Goal: Information Seeking & Learning: Learn about a topic

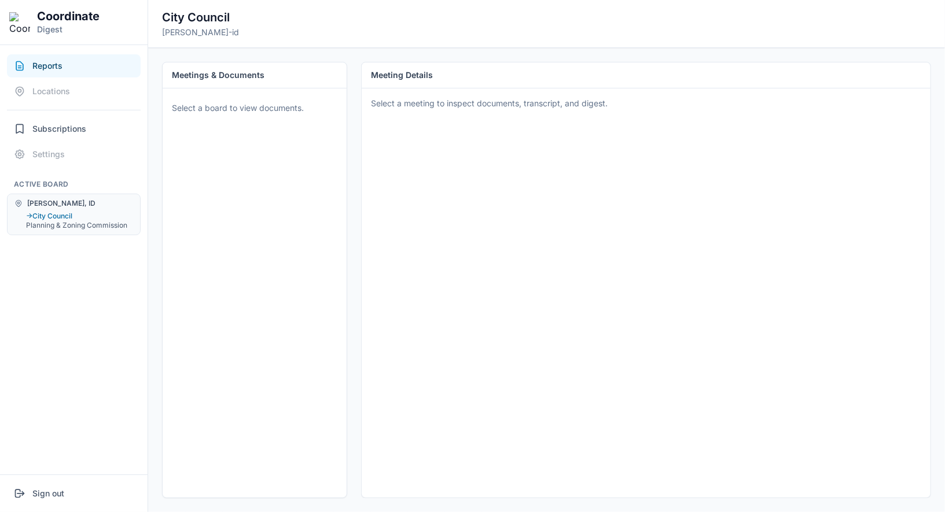
click at [98, 66] on button "Reports" at bounding box center [74, 65] width 134 height 23
click at [84, 69] on button "Reports" at bounding box center [74, 65] width 134 height 23
click at [84, 120] on button "Subscriptions" at bounding box center [74, 128] width 134 height 23
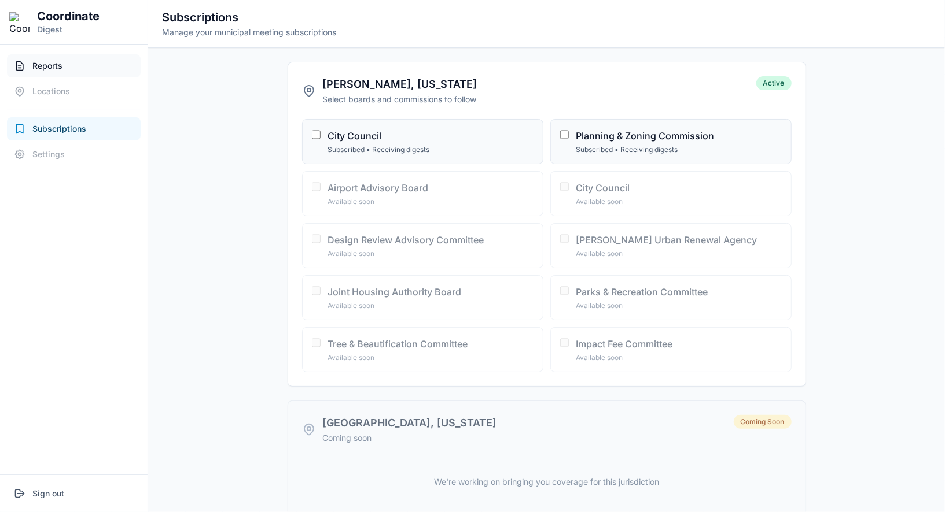
click at [91, 58] on button "Reports" at bounding box center [74, 65] width 134 height 23
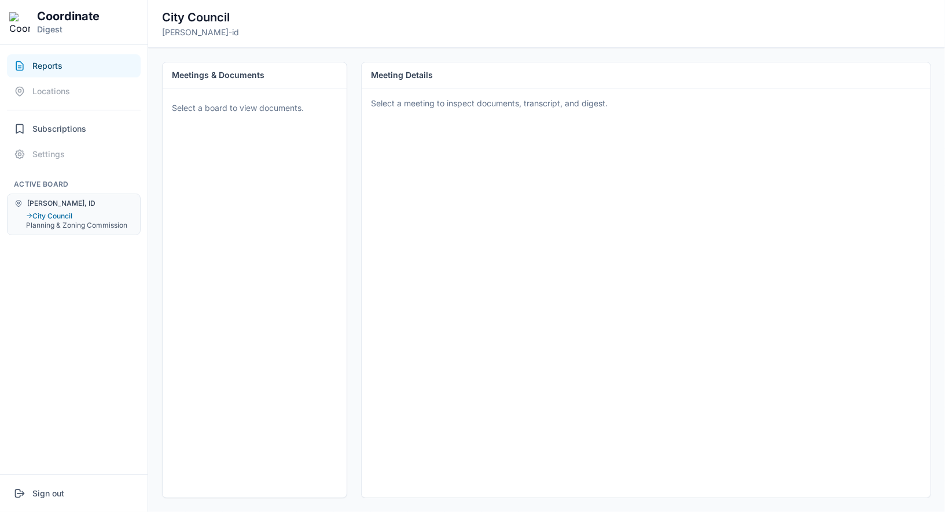
click at [197, 99] on div "Select a board to view documents." at bounding box center [254, 107] width 175 height 25
click at [97, 217] on button "→ City Council" at bounding box center [79, 216] width 107 height 9
click at [101, 72] on button "Reports" at bounding box center [74, 65] width 134 height 23
click at [72, 500] on button "Sign out" at bounding box center [74, 493] width 134 height 23
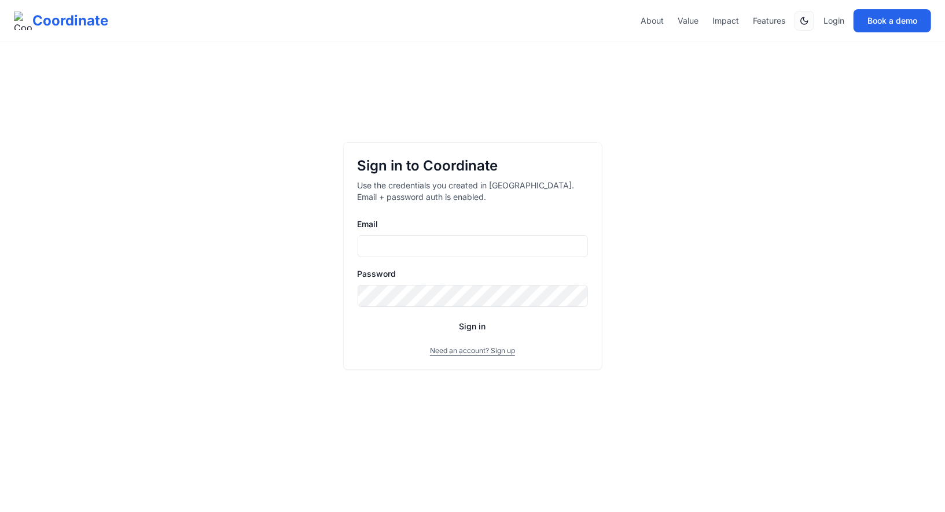
click at [433, 248] on input "Email" at bounding box center [472, 246] width 230 height 22
click at [431, 253] on input "**********" at bounding box center [472, 246] width 230 height 22
click at [357, 316] on button "Sign in" at bounding box center [472, 326] width 230 height 21
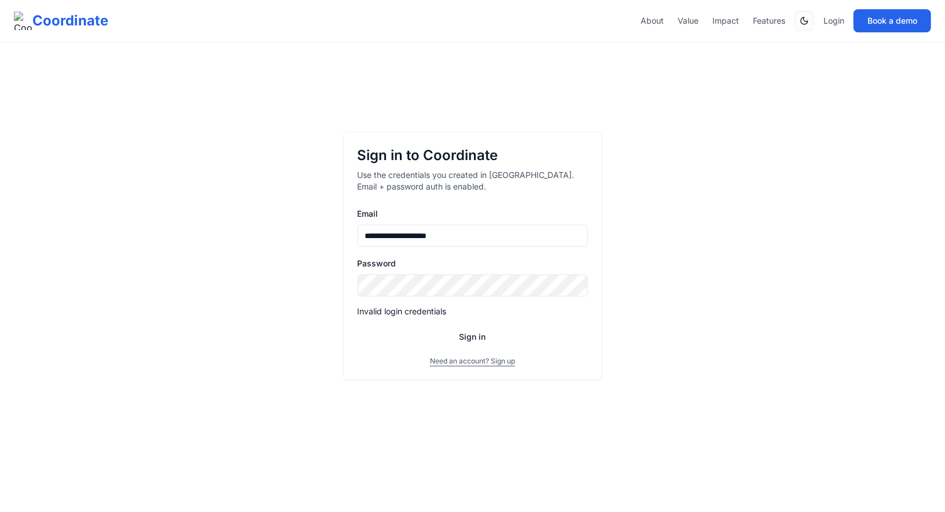
click at [357, 327] on button "Sign in" at bounding box center [472, 337] width 230 height 21
click at [413, 235] on input "**********" at bounding box center [472, 236] width 230 height 22
type input "**********"
click at [357, 327] on button "Sign in" at bounding box center [472, 337] width 230 height 21
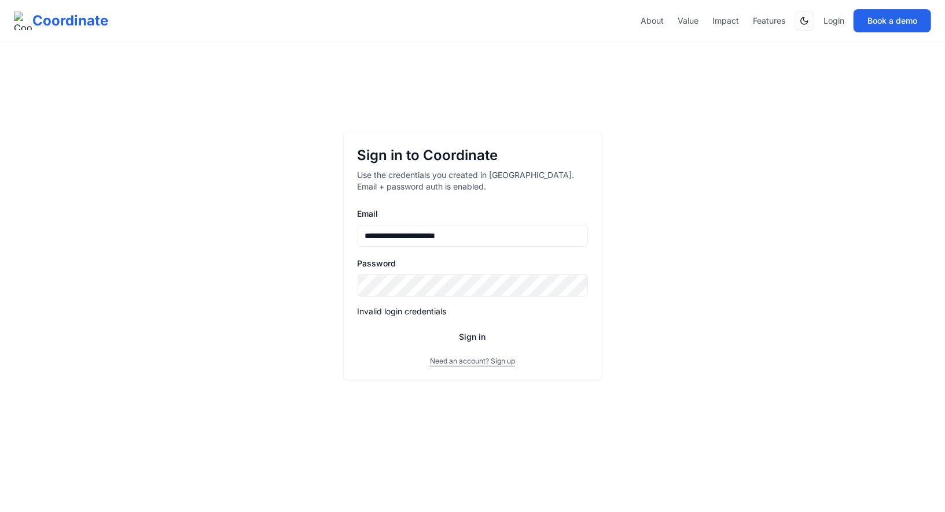
click at [357, 327] on button "Sign in" at bounding box center [472, 337] width 230 height 21
click at [475, 335] on button "Sign in" at bounding box center [472, 337] width 230 height 21
click at [510, 231] on input "**********" at bounding box center [472, 236] width 230 height 22
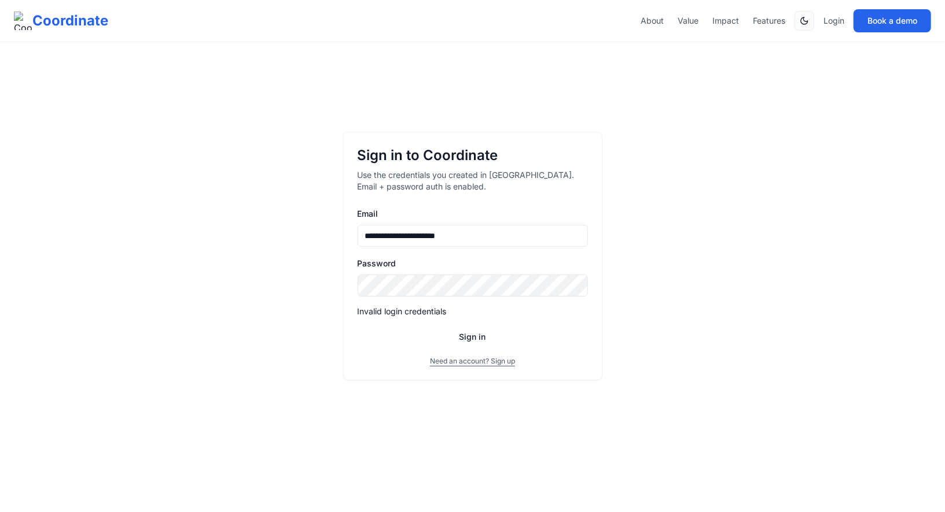
click at [453, 334] on button "Sign in" at bounding box center [472, 337] width 230 height 21
click at [357, 327] on button "Sign in" at bounding box center [472, 337] width 230 height 21
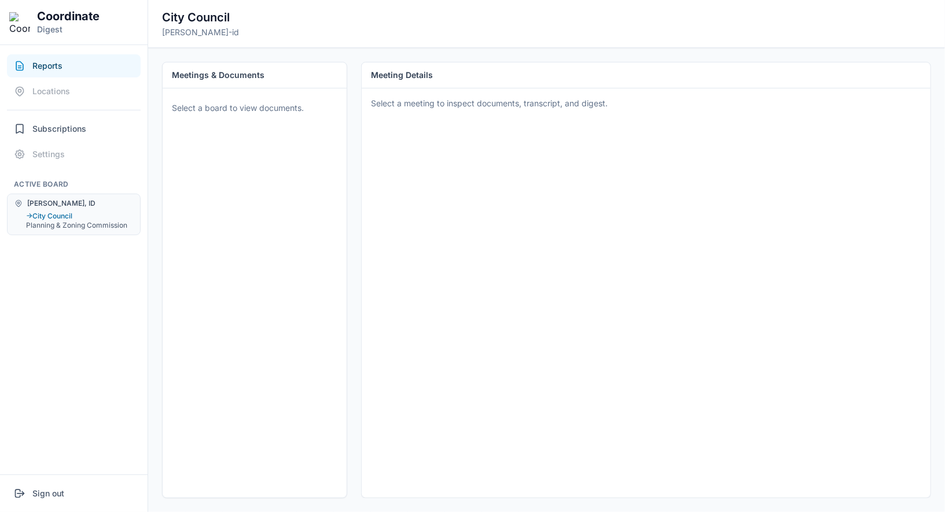
click at [84, 67] on button "Reports" at bounding box center [74, 65] width 134 height 23
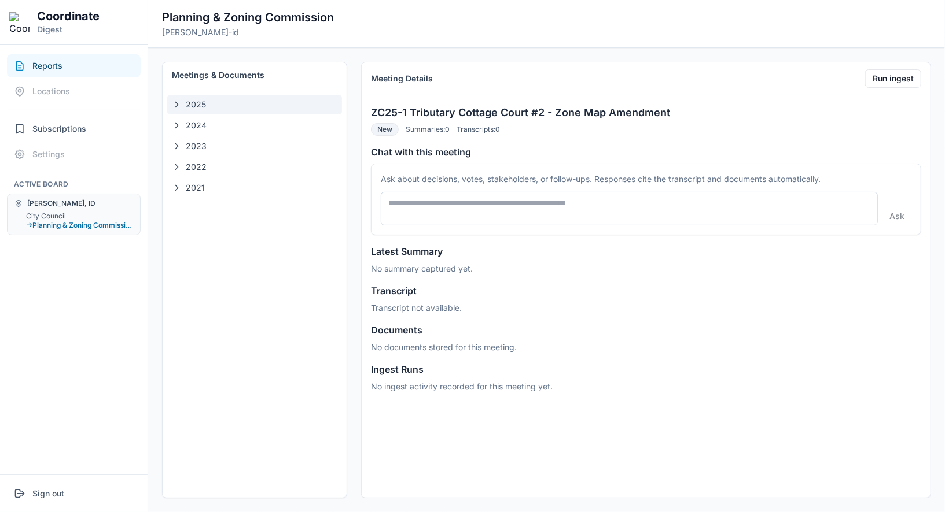
click at [182, 102] on button "2025" at bounding box center [254, 104] width 175 height 19
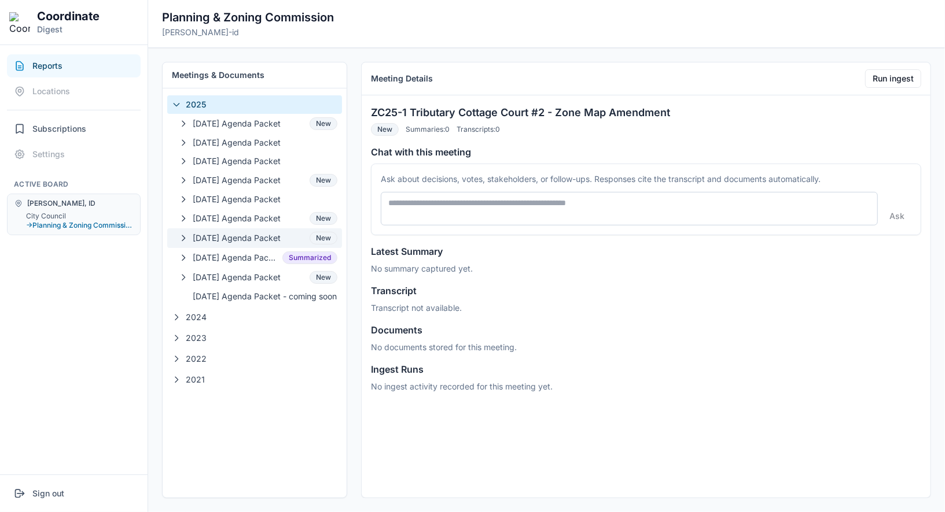
click at [225, 229] on button "[DATE] Agenda Packet New" at bounding box center [254, 238] width 175 height 20
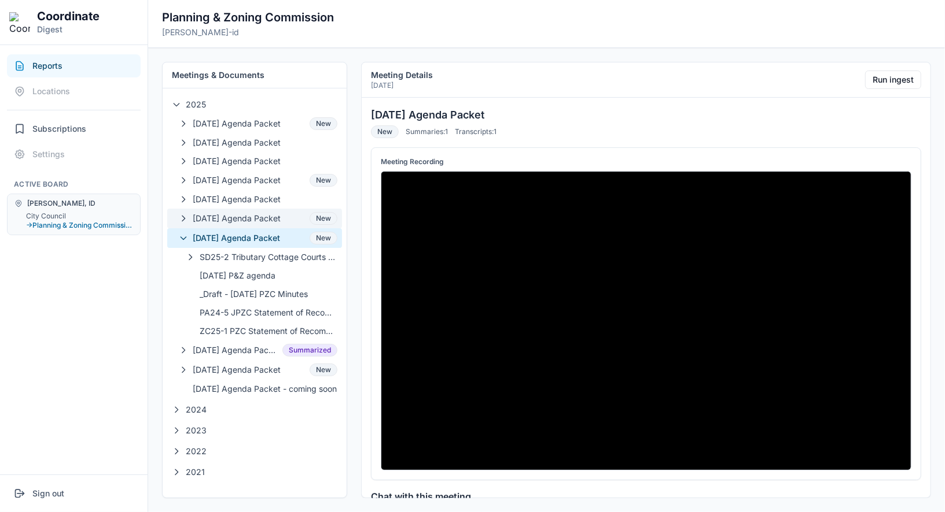
click at [228, 213] on span "[DATE] Agenda Packet" at bounding box center [249, 219] width 112 height 12
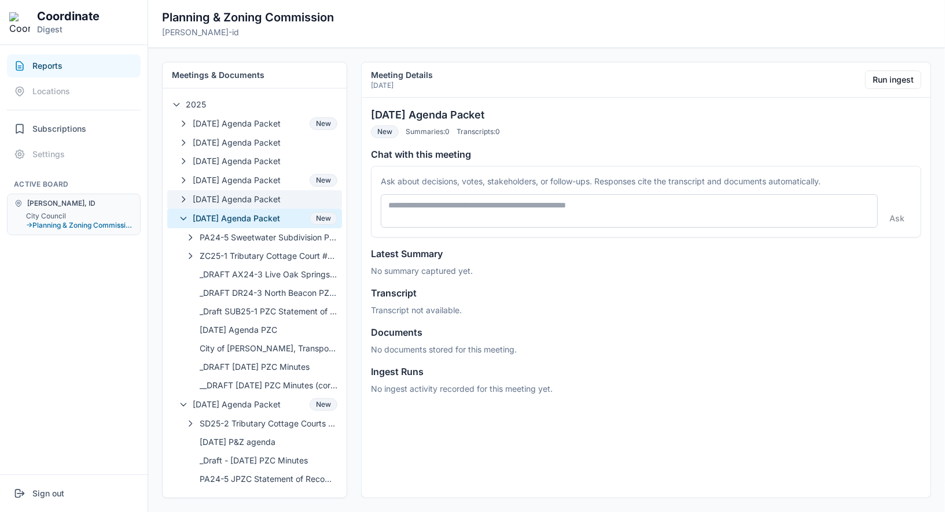
click at [233, 198] on span "[DATE] Agenda Packet" at bounding box center [265, 200] width 145 height 12
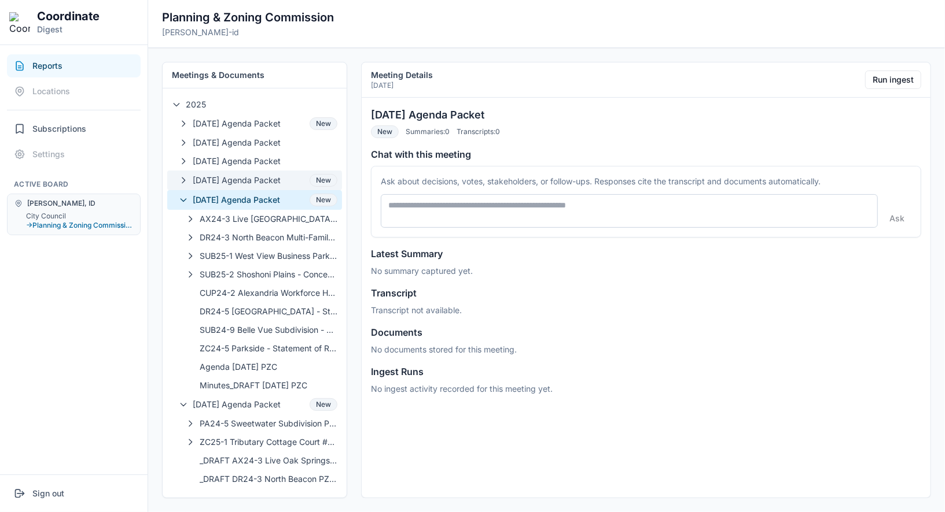
click at [235, 177] on span "04-09-2025 Agenda Packet" at bounding box center [249, 181] width 112 height 12
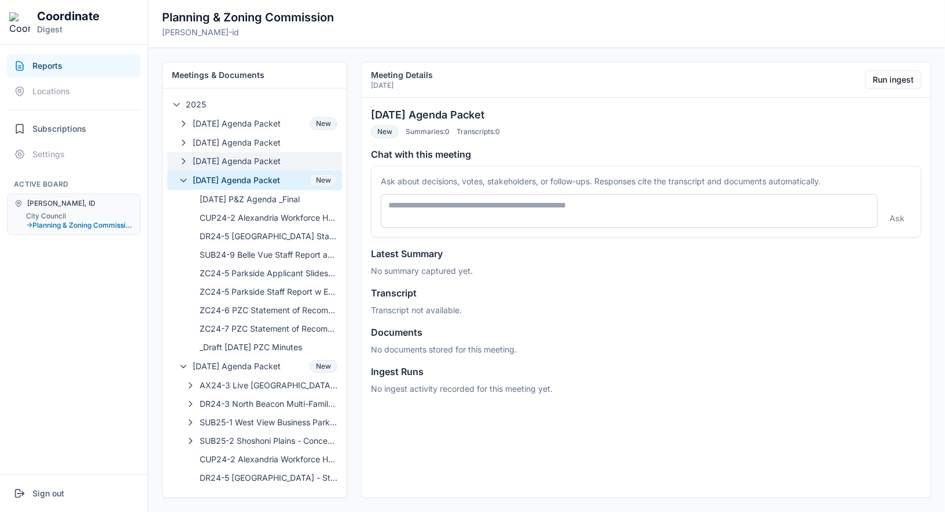
click at [235, 167] on button "03-12-25 Agenda Packet" at bounding box center [254, 161] width 175 height 19
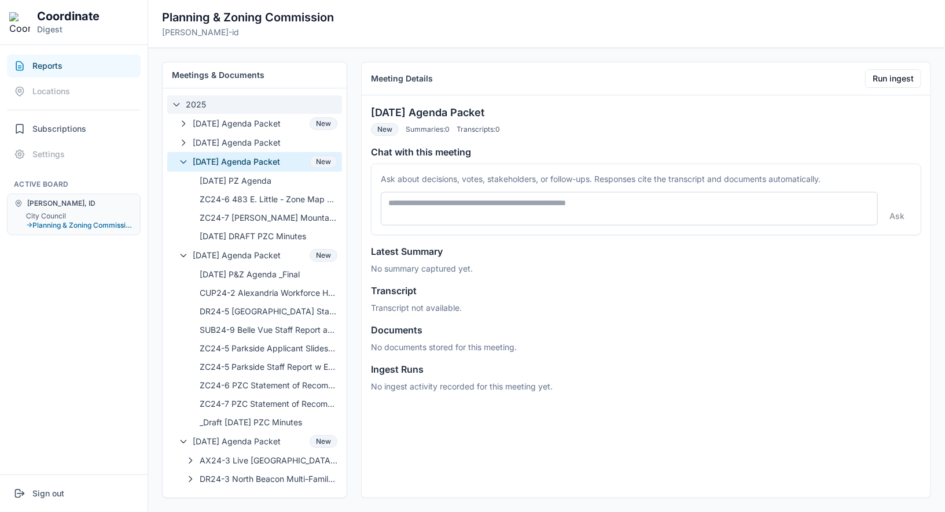
click at [209, 96] on button "2025" at bounding box center [254, 104] width 175 height 19
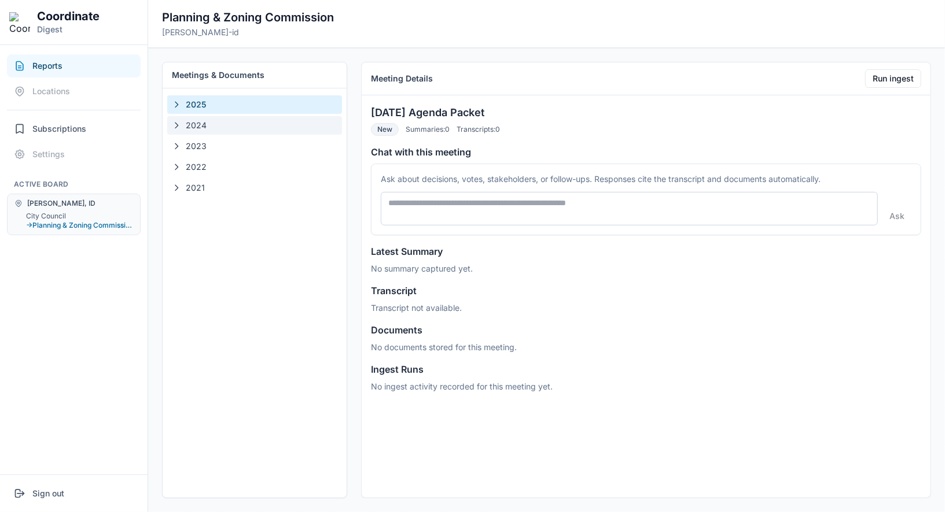
click at [203, 121] on span "2024" at bounding box center [262, 126] width 152 height 12
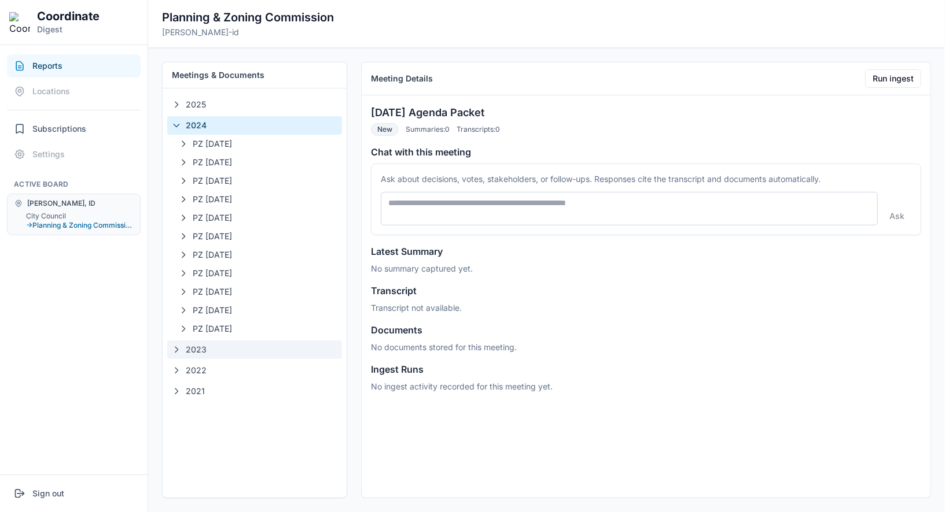
click at [224, 347] on span "2023" at bounding box center [262, 350] width 152 height 12
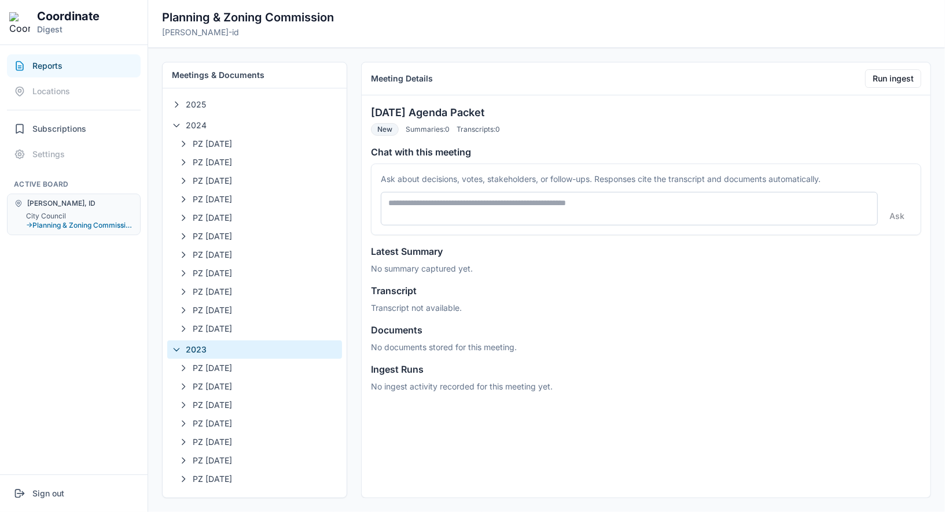
click at [224, 347] on span "2023" at bounding box center [262, 350] width 152 height 12
click at [220, 368] on span "2022" at bounding box center [262, 371] width 152 height 12
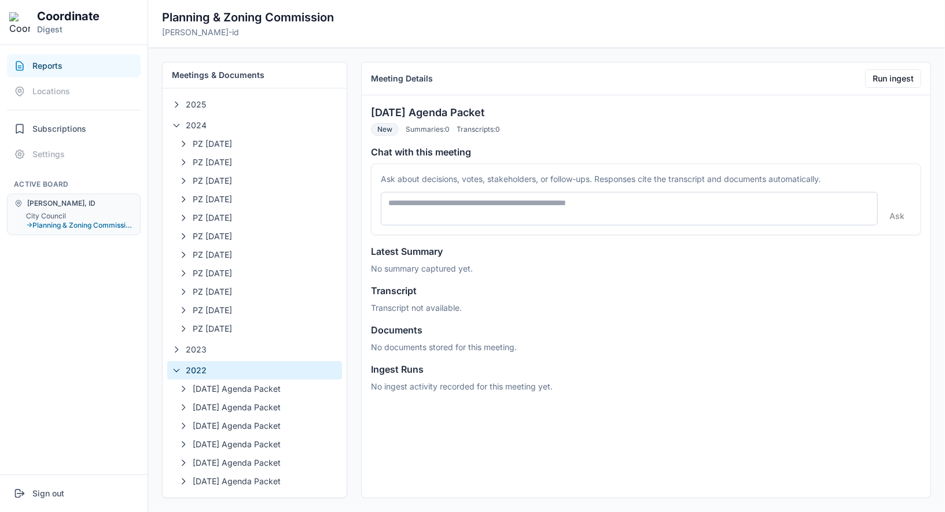
click at [220, 368] on span "2022" at bounding box center [262, 371] width 152 height 12
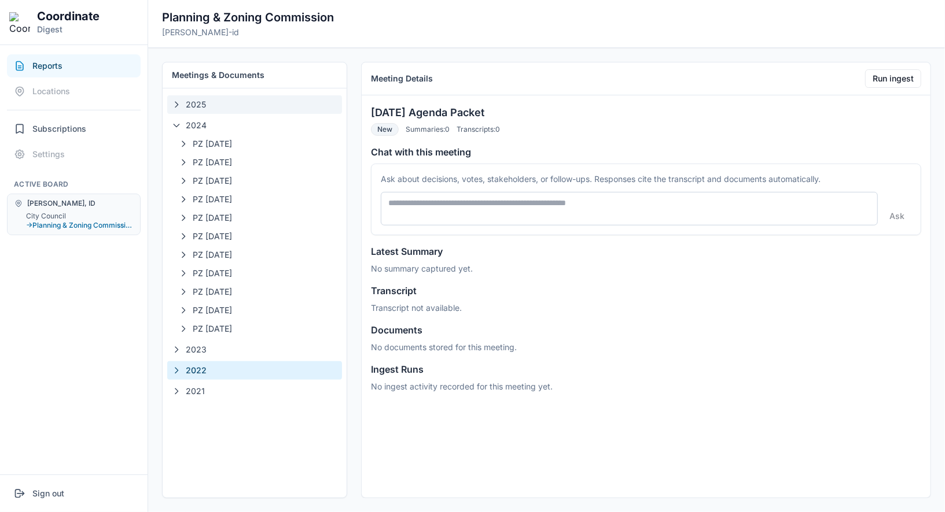
click at [213, 110] on button "2025" at bounding box center [254, 104] width 175 height 19
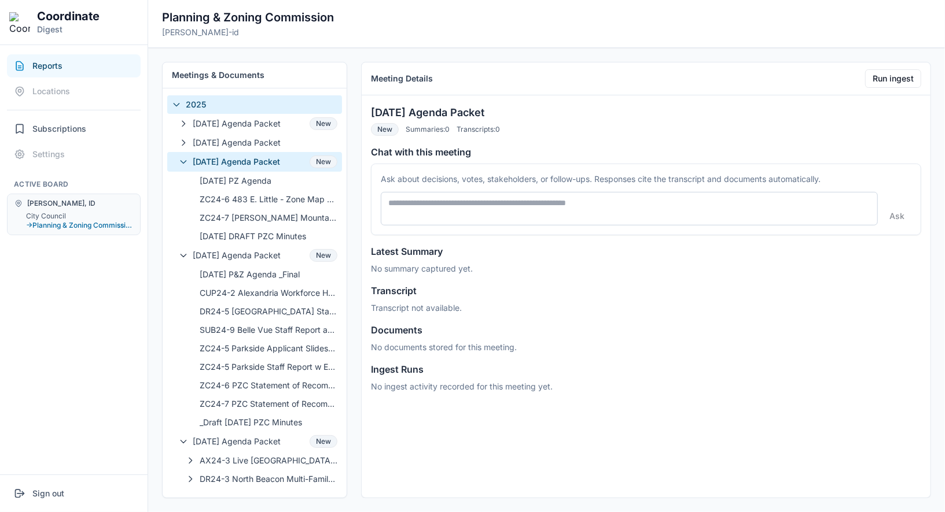
click at [226, 163] on span "[DATE] Agenda Packet" at bounding box center [249, 162] width 112 height 12
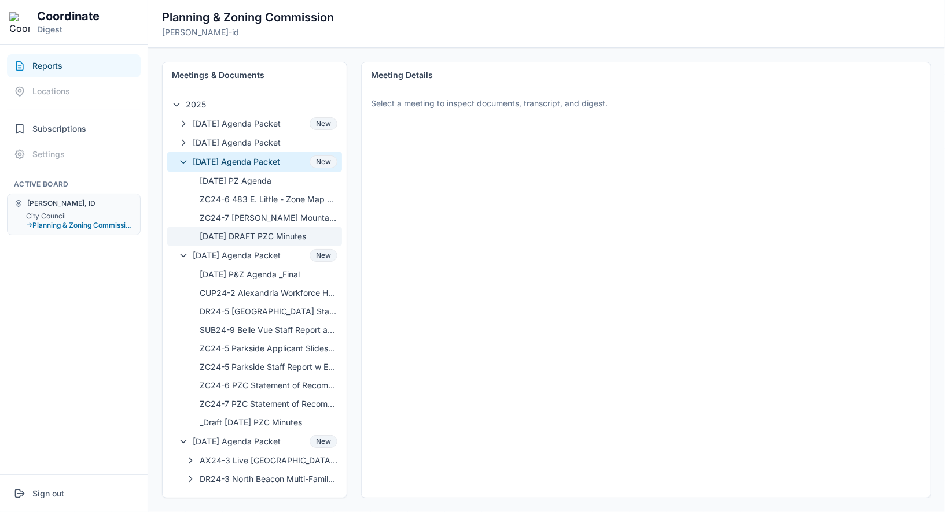
click at [235, 234] on span "02-12-2025 DRAFT PZC Minutes" at bounding box center [269, 237] width 138 height 12
click at [235, 246] on button "04-09-2025 Agenda Packet New" at bounding box center [254, 256] width 175 height 20
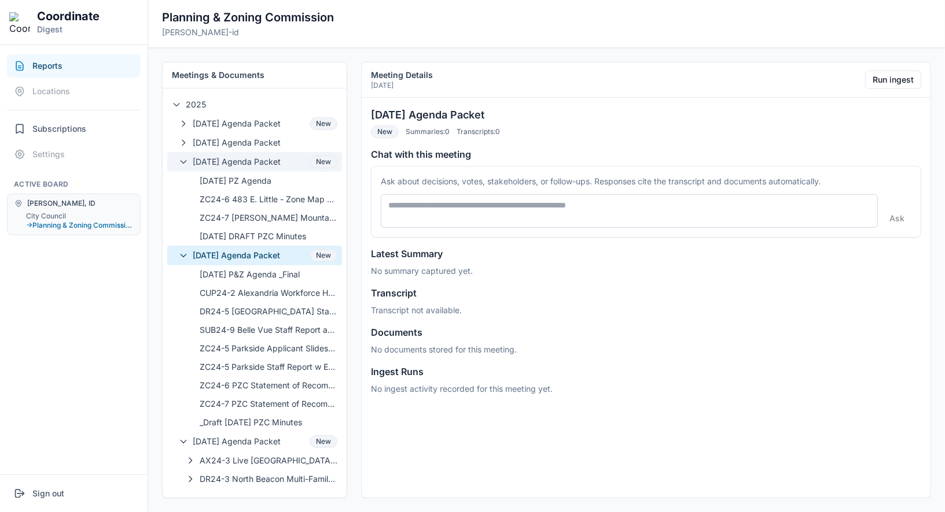
click at [239, 164] on span "[DATE] Agenda Packet" at bounding box center [249, 162] width 112 height 12
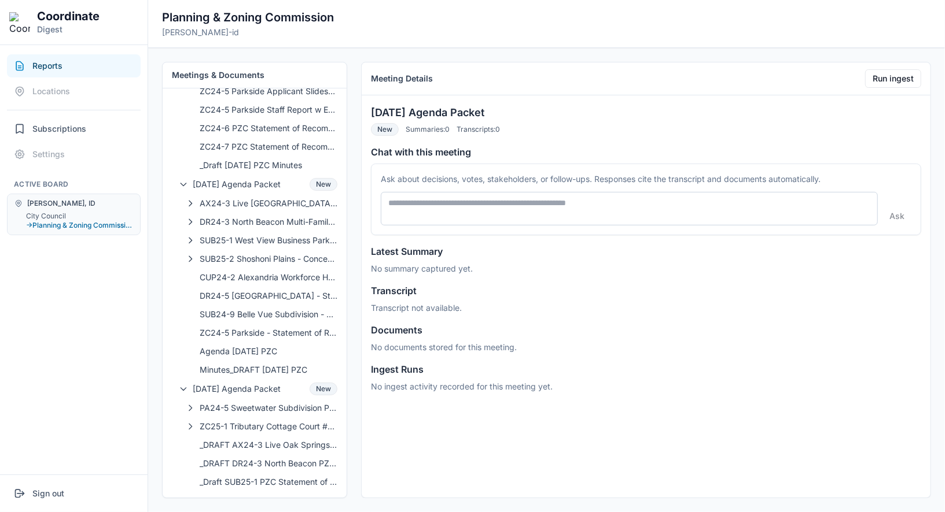
scroll to position [275, 0]
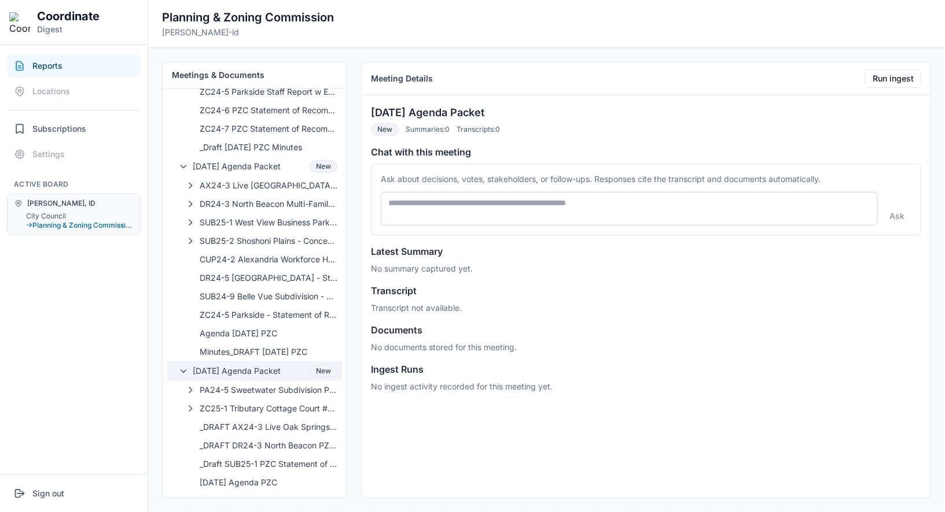
click at [232, 368] on span "[DATE] Agenda Packet" at bounding box center [249, 372] width 112 height 12
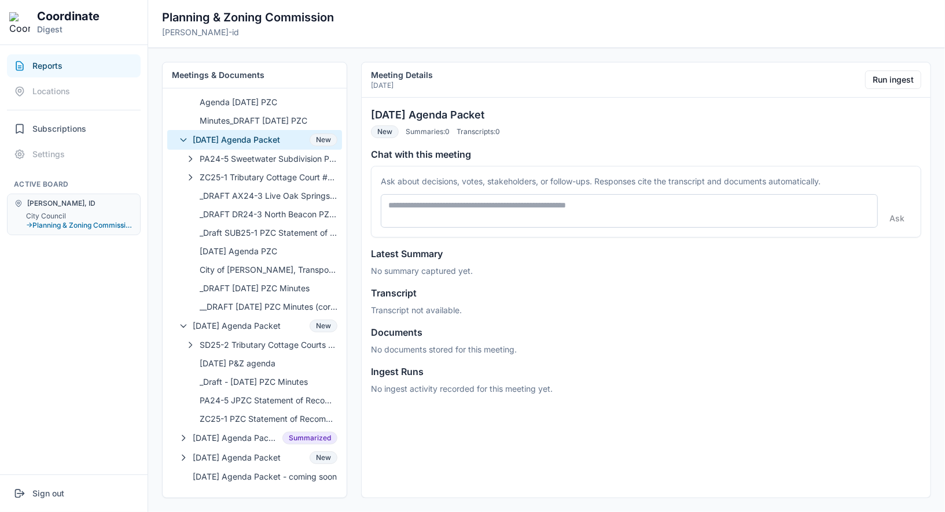
scroll to position [510, 0]
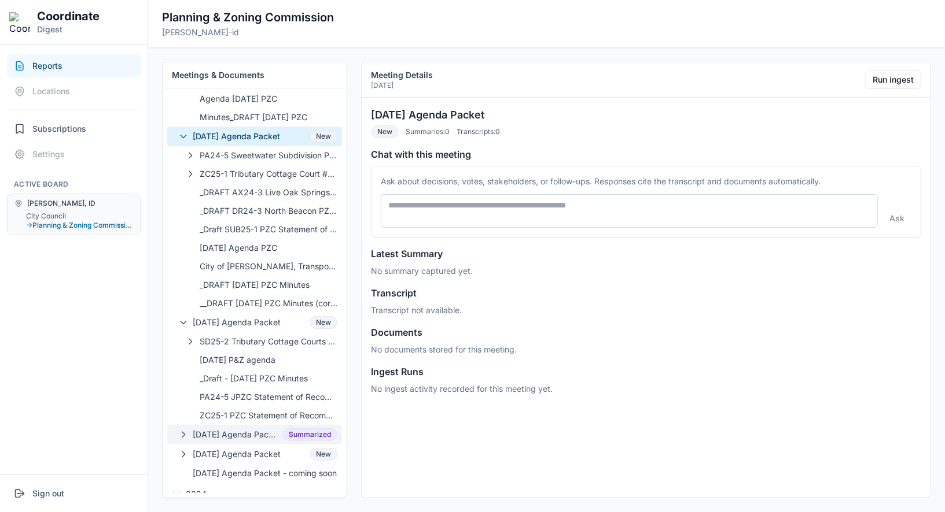
click at [245, 429] on span "[DATE] Agenda Packet" at bounding box center [235, 435] width 85 height 12
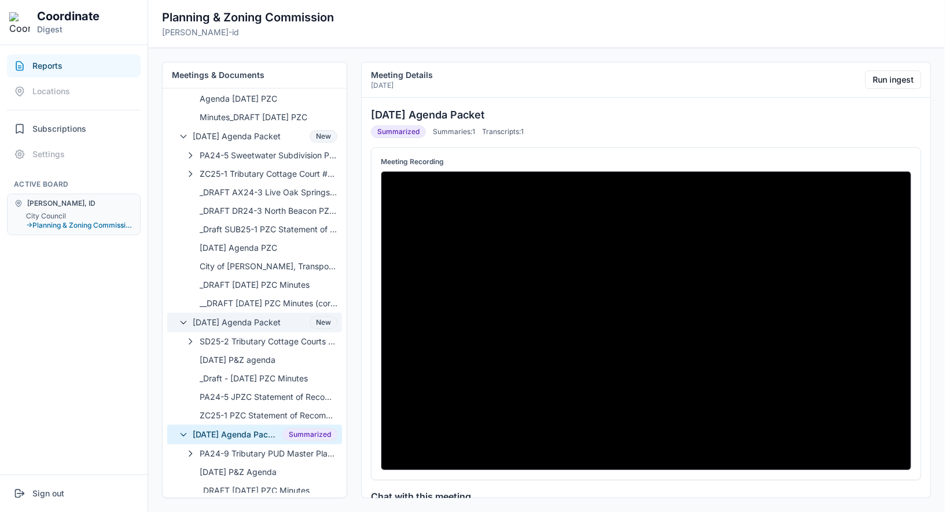
click at [253, 318] on span "[DATE] Agenda Packet" at bounding box center [249, 323] width 112 height 12
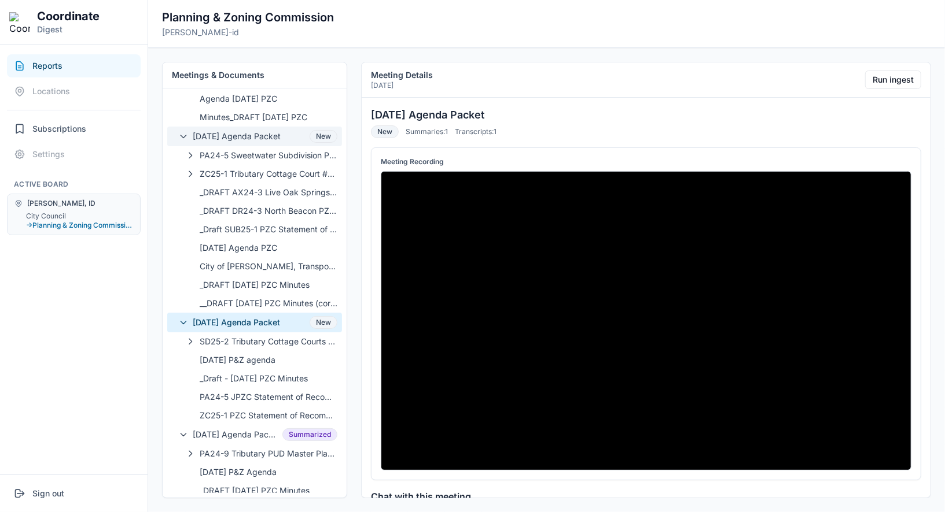
click at [242, 132] on span "[DATE] Agenda Packet" at bounding box center [249, 137] width 112 height 12
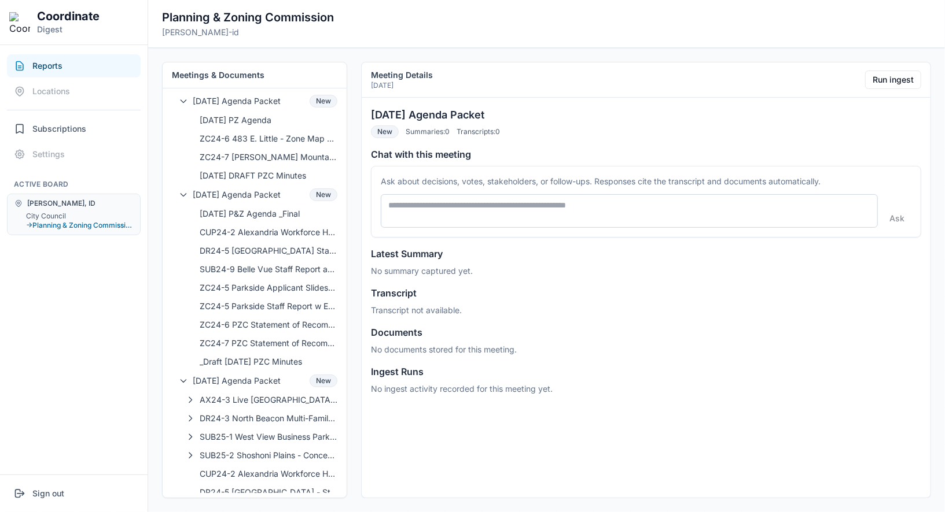
scroll to position [0, 0]
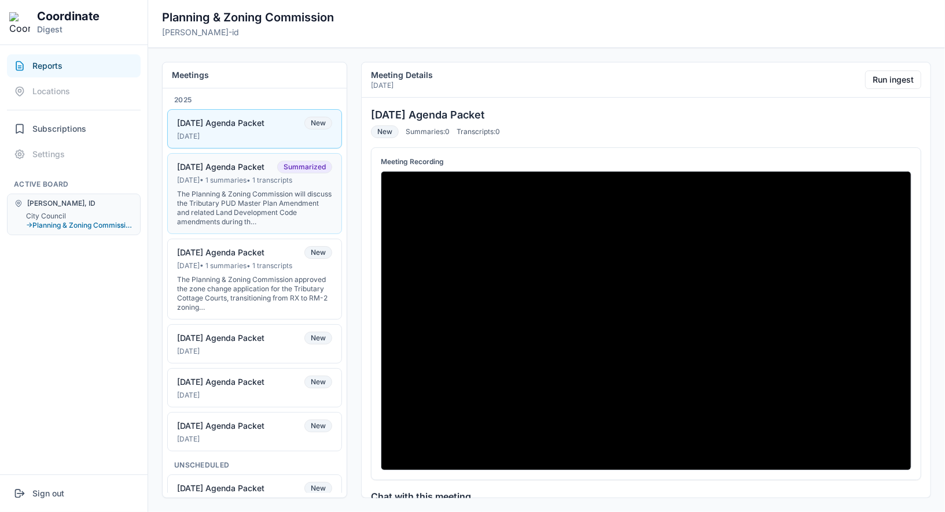
click at [209, 191] on div "The Planning & Zoning Commission will discuss the Tributary PUD Master Plan Ame…" at bounding box center [254, 208] width 155 height 37
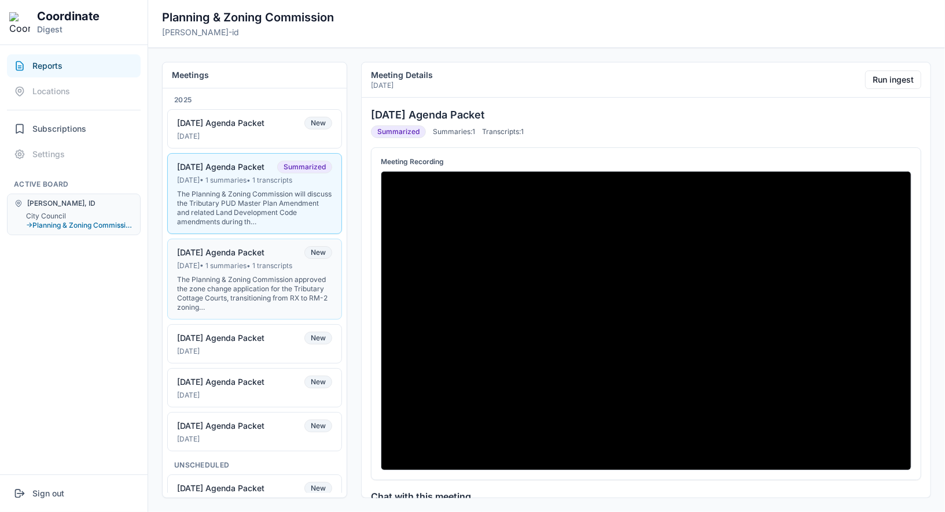
click at [244, 254] on div "[DATE] Agenda Packet" at bounding box center [220, 253] width 87 height 10
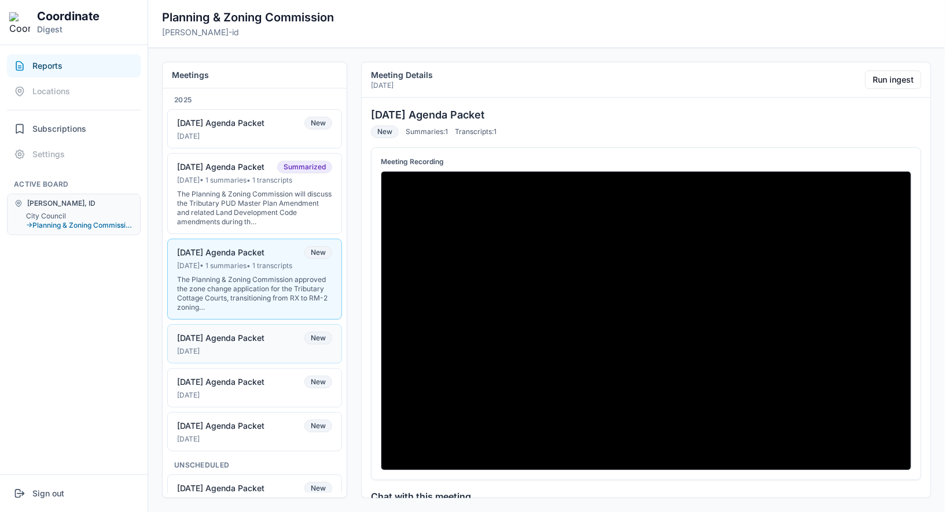
click at [260, 337] on div "[DATE] Agenda Packet" at bounding box center [220, 338] width 87 height 10
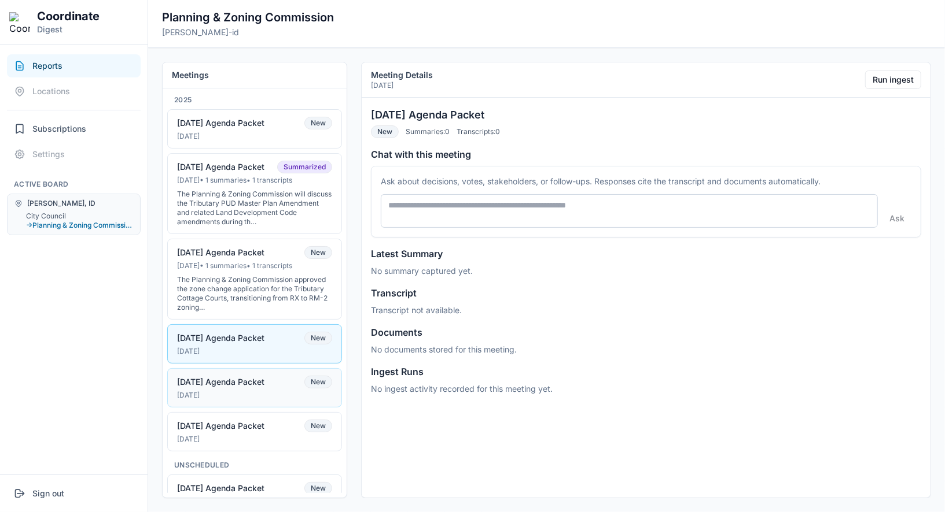
click at [264, 377] on div "[DATE] Agenda Packet" at bounding box center [220, 382] width 87 height 10
click at [234, 119] on div "[DATE] Agenda Packet" at bounding box center [220, 123] width 87 height 10
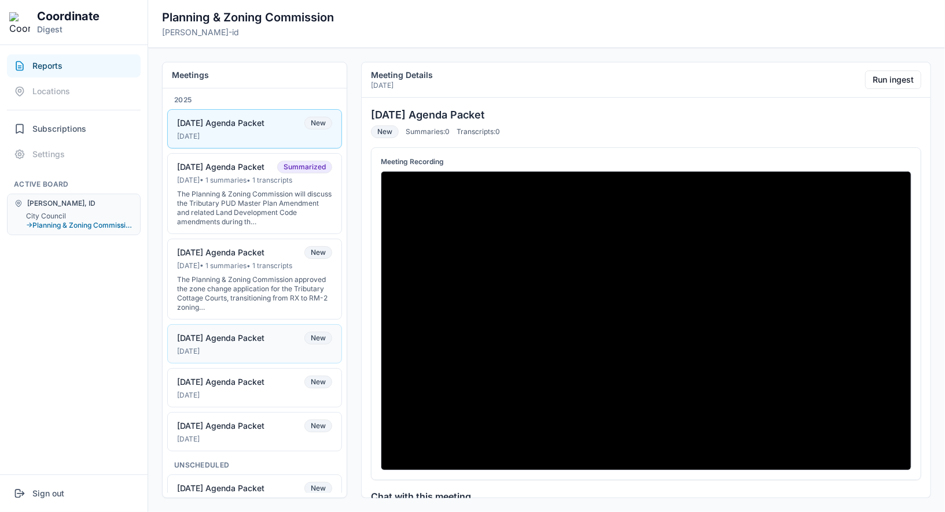
click at [246, 349] on div "[DATE]" at bounding box center [254, 351] width 155 height 9
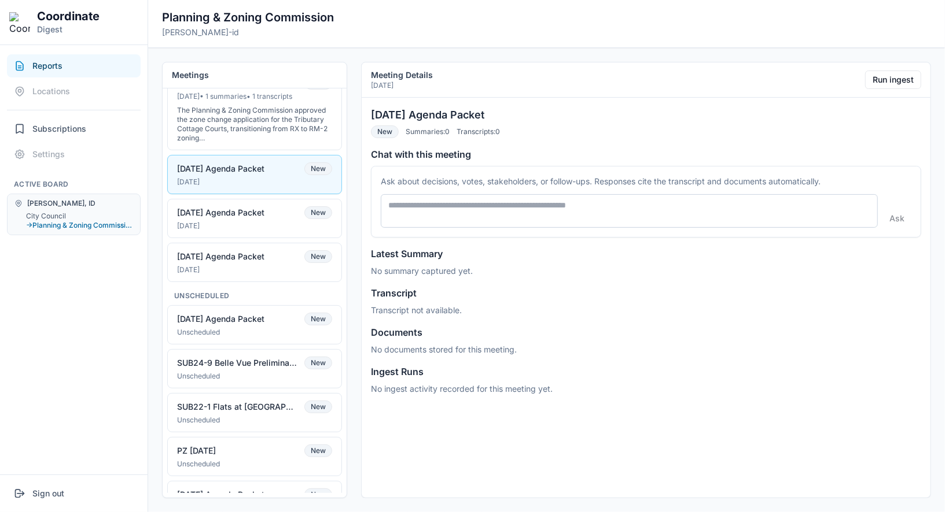
scroll to position [233, 0]
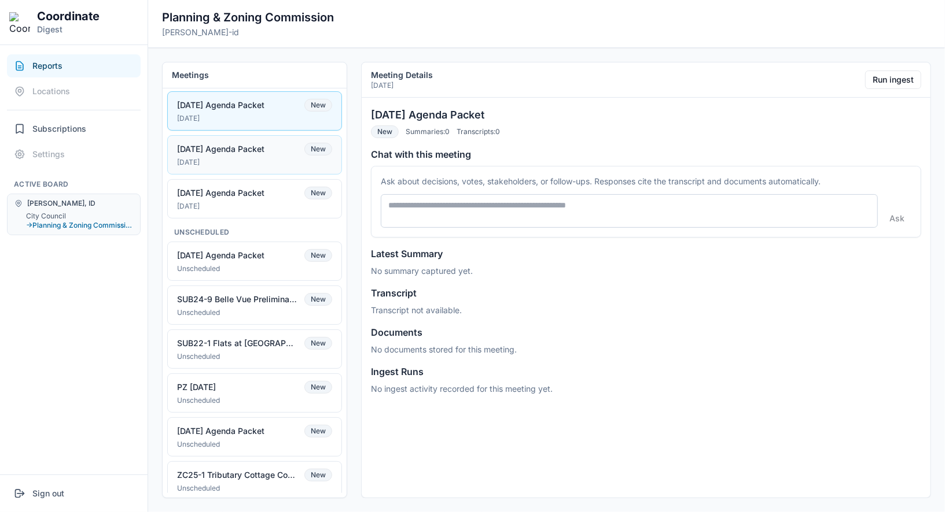
click at [264, 144] on div "[DATE] Agenda Packet" at bounding box center [220, 149] width 87 height 10
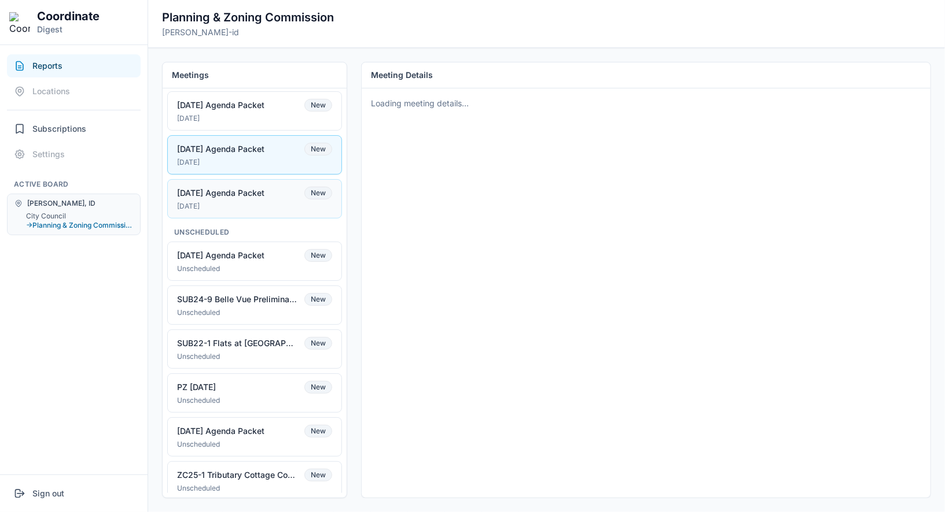
click at [274, 202] on div "[DATE]" at bounding box center [254, 206] width 155 height 9
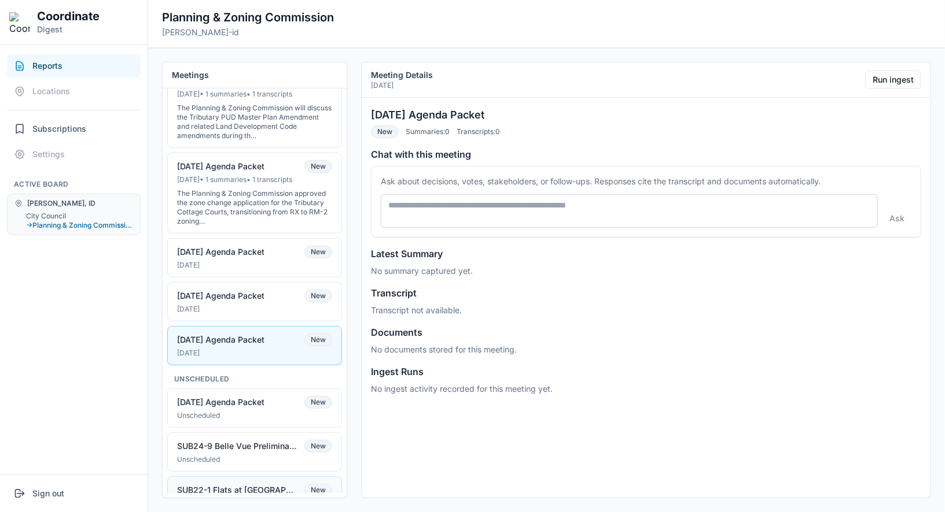
scroll to position [0, 0]
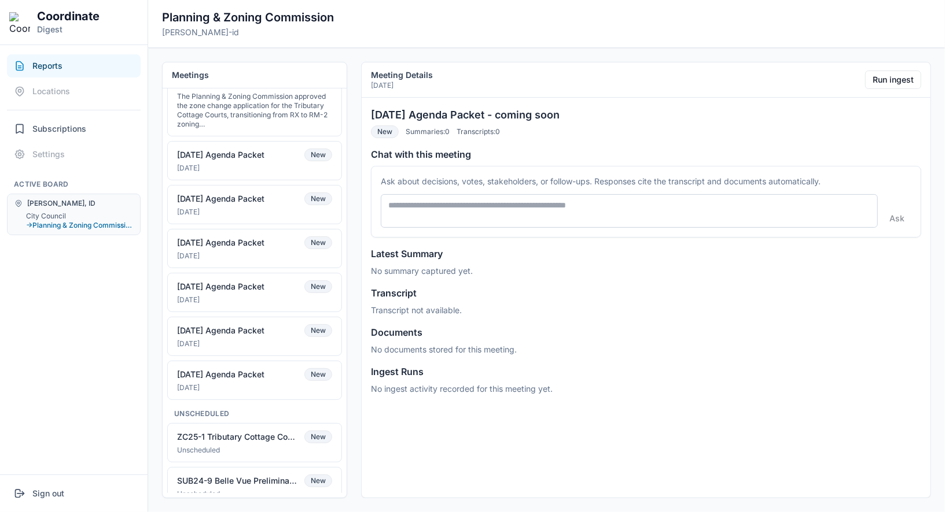
scroll to position [232, 0]
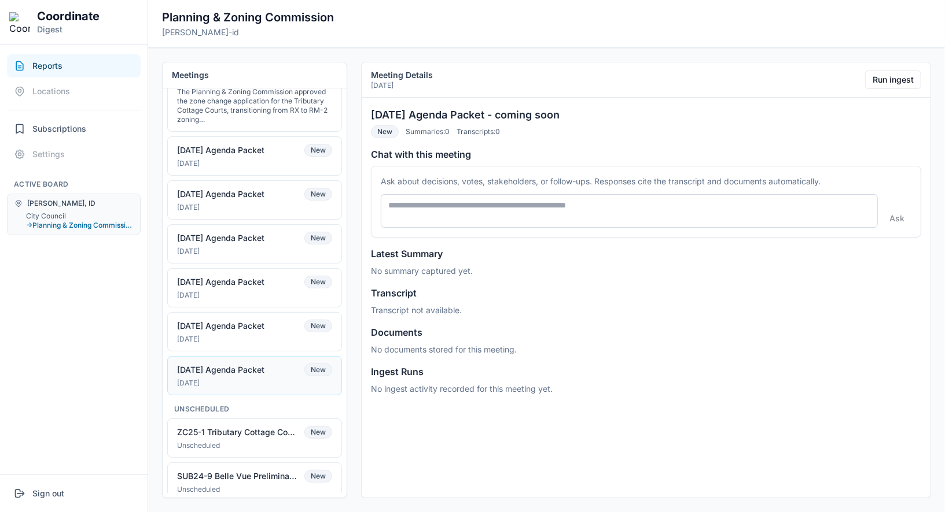
click at [284, 365] on div "[DATE] Agenda Packet New" at bounding box center [254, 370] width 155 height 13
click at [56, 213] on button "City Council" at bounding box center [79, 216] width 107 height 9
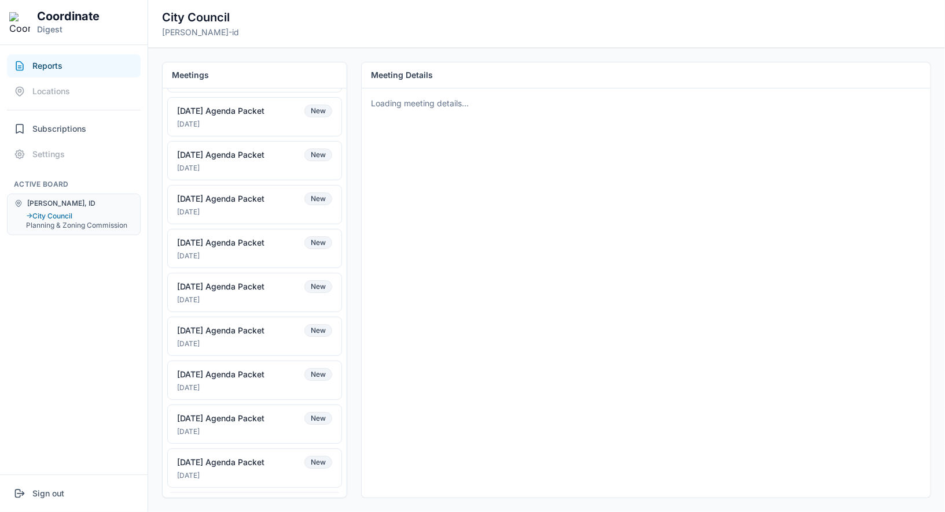
scroll to position [0, 0]
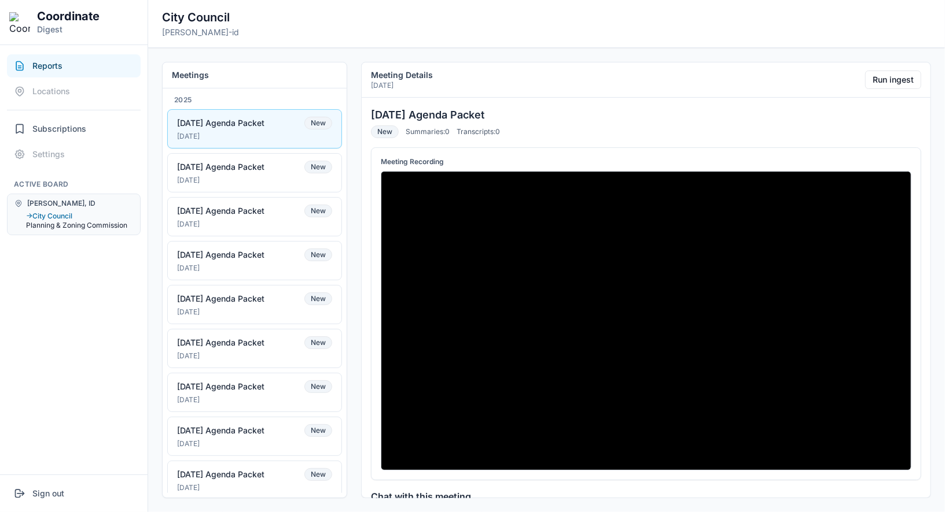
click at [60, 224] on button "Planning & Zoning Commission" at bounding box center [79, 225] width 107 height 9
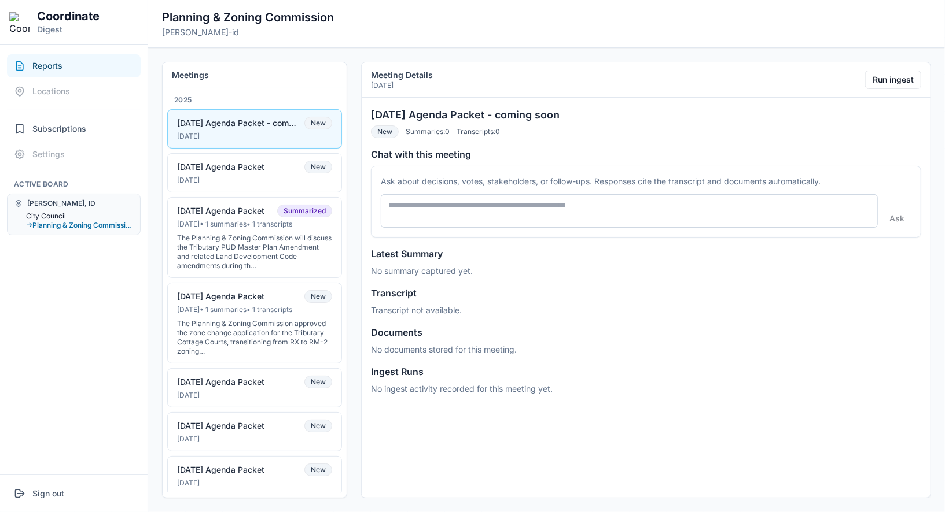
click at [58, 213] on button "City Council" at bounding box center [79, 216] width 107 height 9
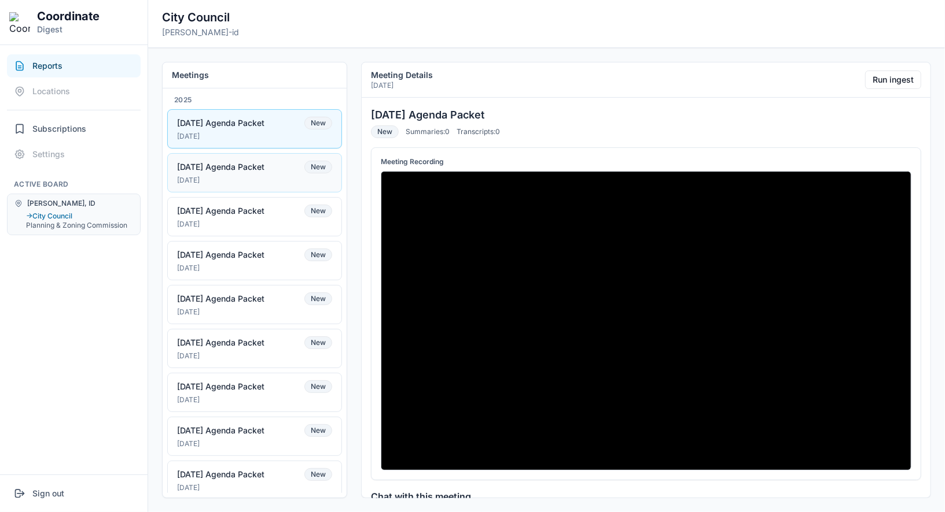
click at [256, 172] on button "[DATE] Agenda Packet New [DATE]" at bounding box center [254, 172] width 175 height 39
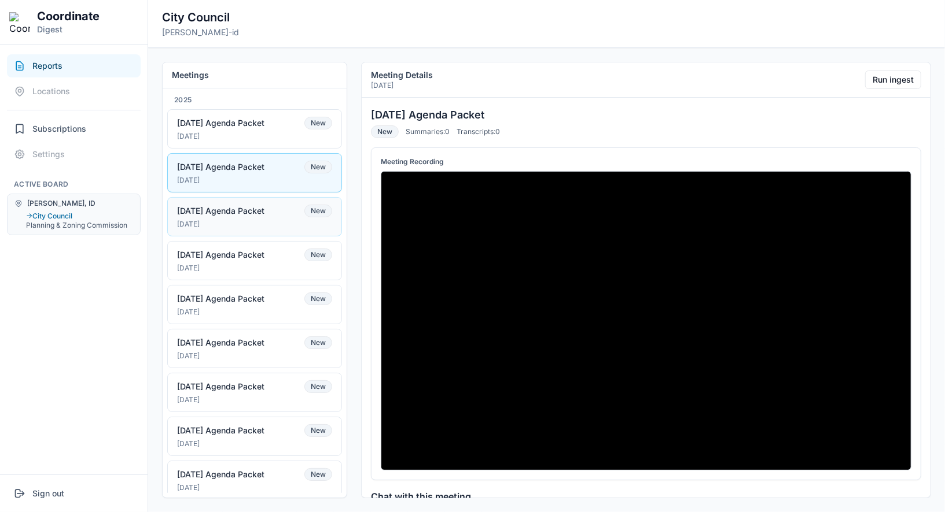
click at [256, 207] on div "[DATE] Agenda Packet" at bounding box center [220, 211] width 87 height 10
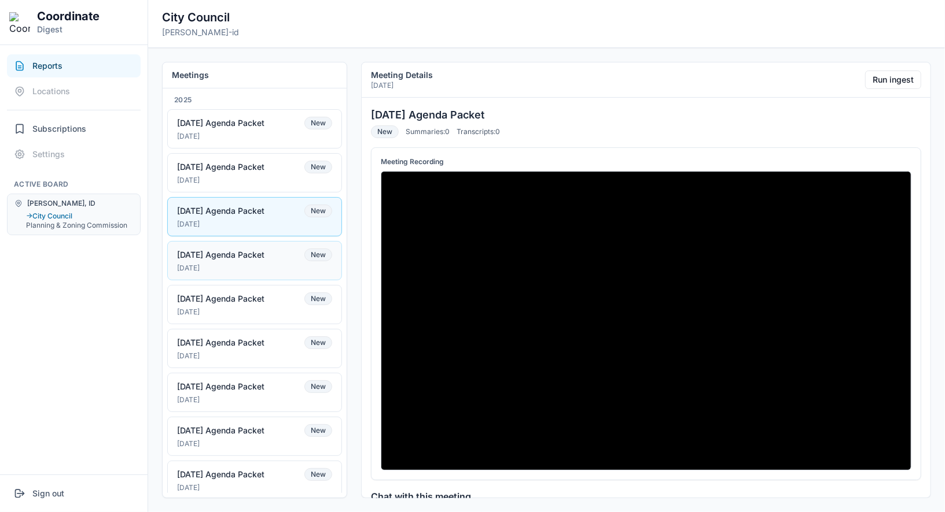
click at [261, 250] on div "[DATE] Agenda Packet" at bounding box center [220, 255] width 87 height 10
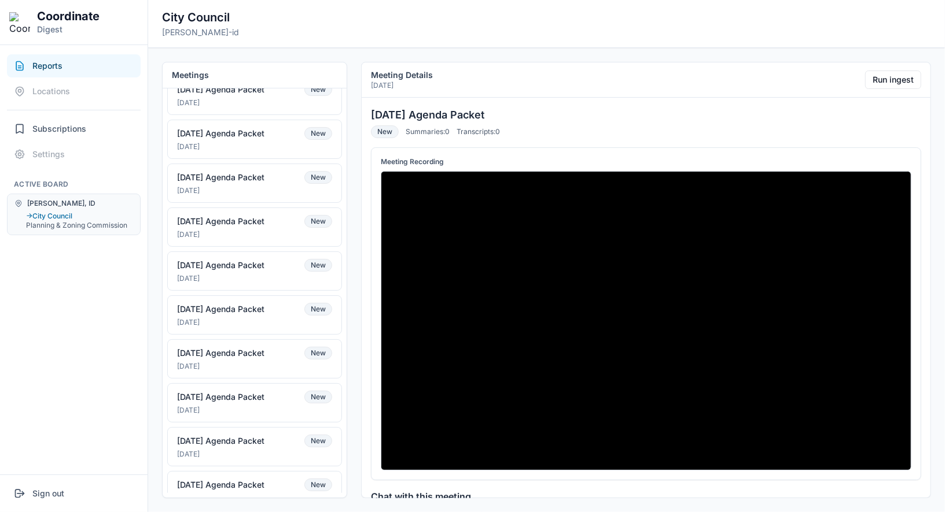
scroll to position [346, 0]
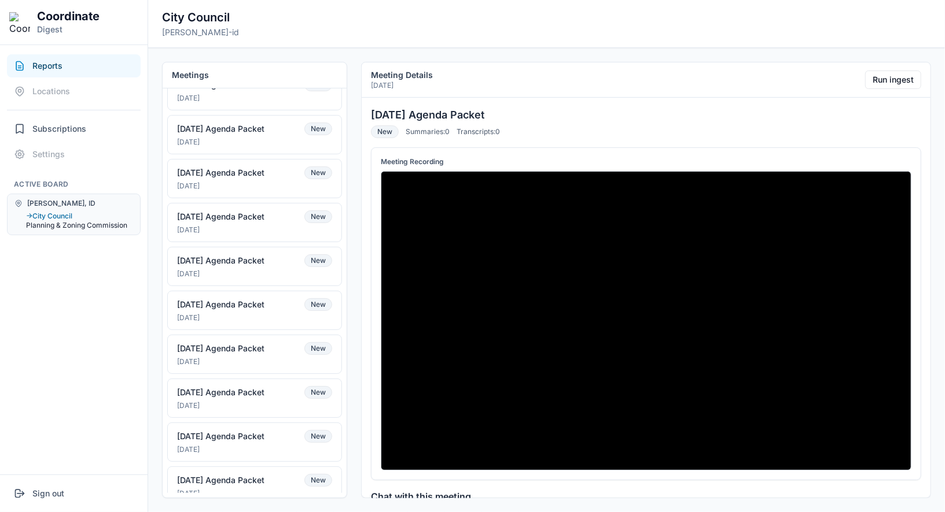
click at [89, 227] on button "Planning & Zoning Commission" at bounding box center [79, 225] width 107 height 9
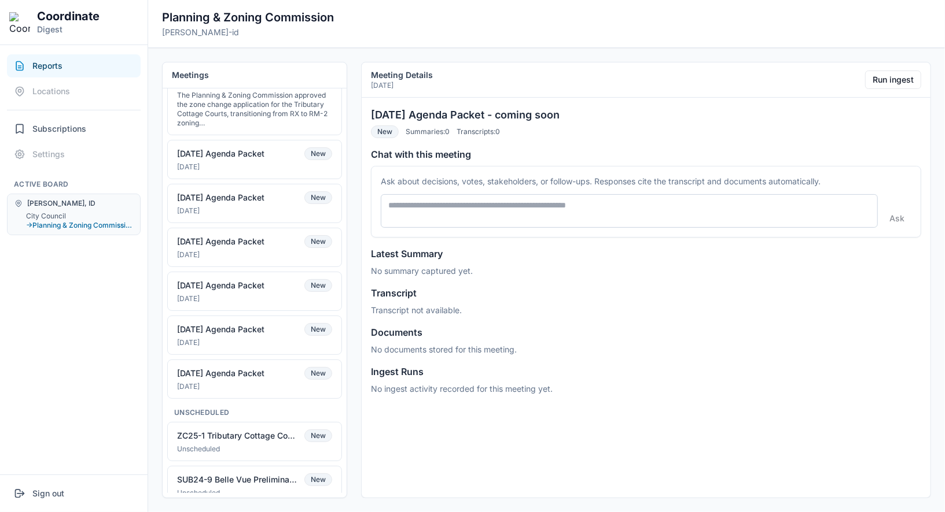
scroll to position [230, 0]
click at [244, 366] on div "[DATE] Agenda Packet New" at bounding box center [254, 372] width 155 height 13
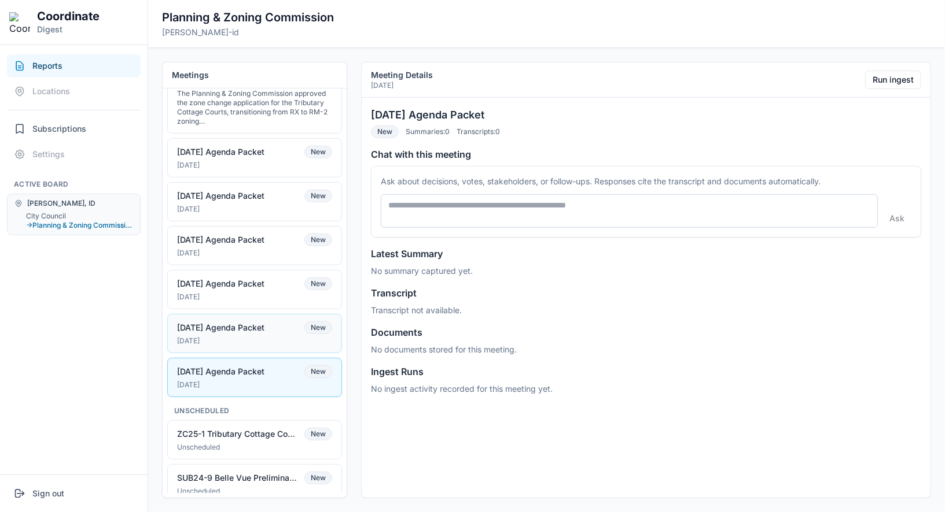
click at [240, 323] on div "[DATE] Agenda Packet New" at bounding box center [254, 328] width 155 height 13
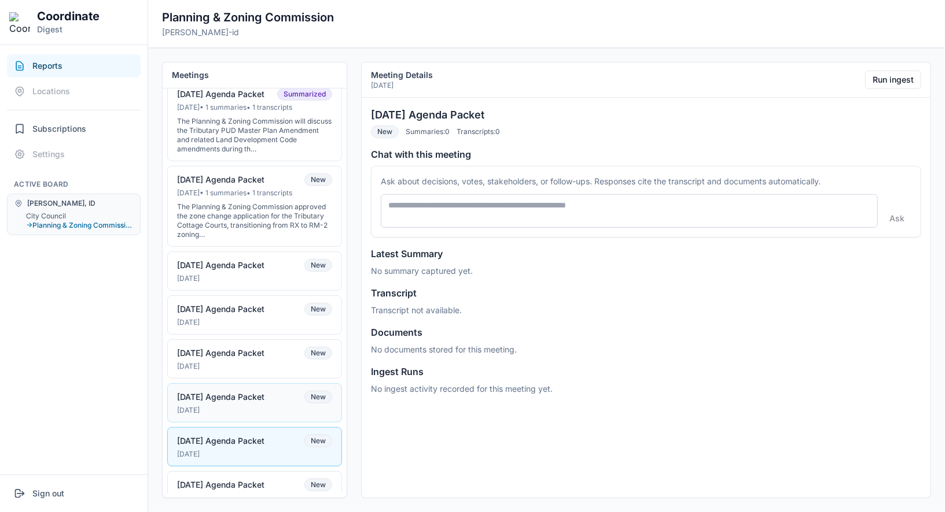
scroll to position [0, 0]
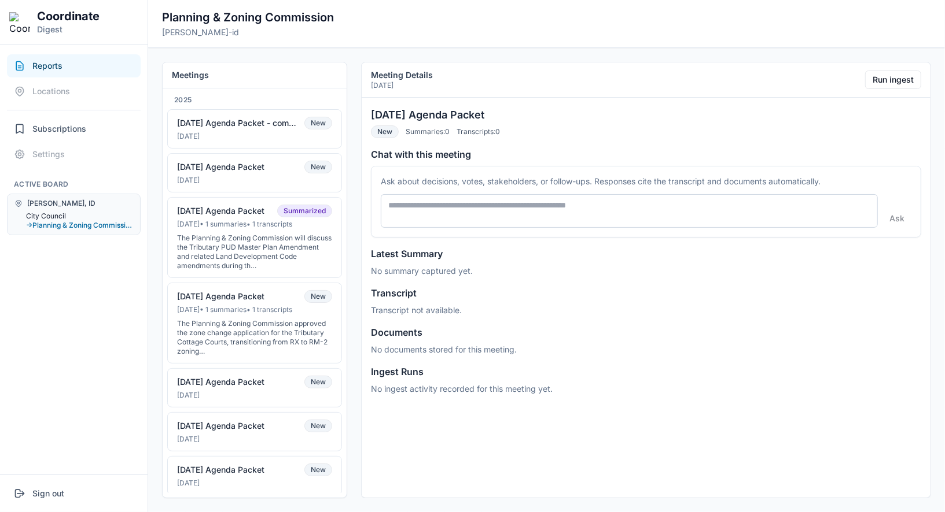
click at [61, 216] on button "City Council" at bounding box center [79, 216] width 107 height 9
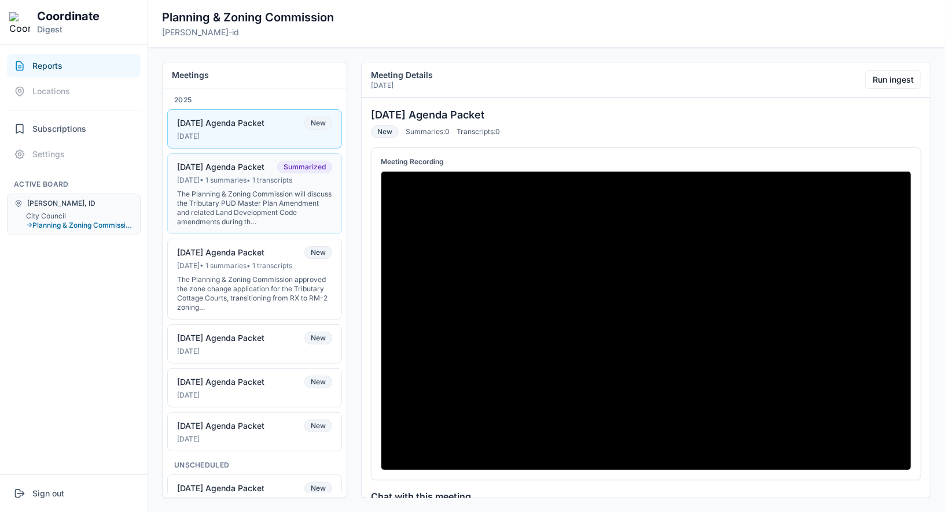
click at [238, 185] on button "08-13-2025 Agenda Packet Summarized Aug 12, 2025 • 1 summaries • 1 transcripts …" at bounding box center [254, 193] width 175 height 81
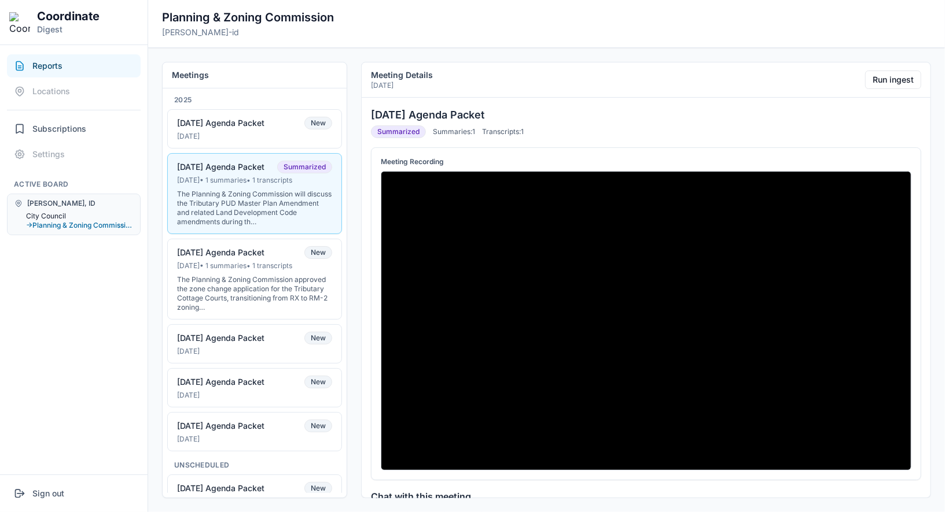
click at [63, 215] on button "City Council" at bounding box center [79, 216] width 107 height 9
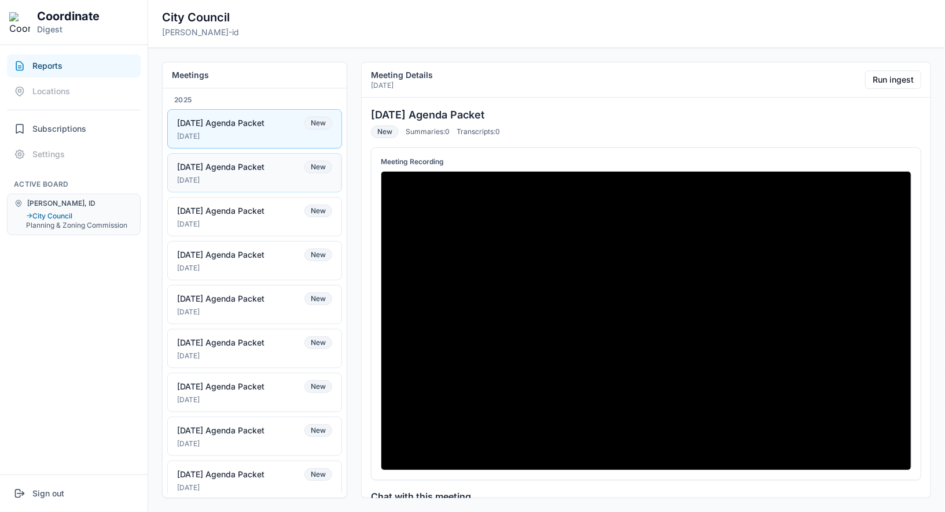
click at [273, 182] on div "[DATE]" at bounding box center [254, 180] width 155 height 9
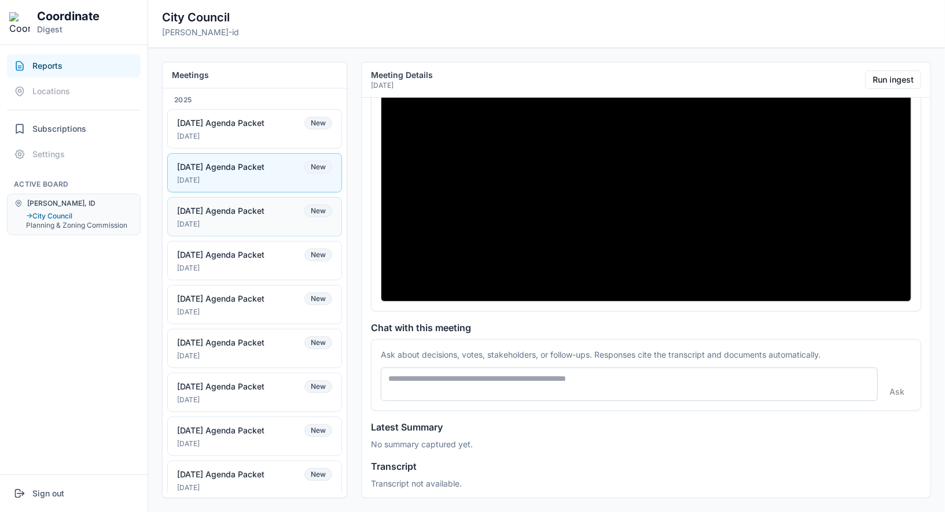
scroll to position [151, 0]
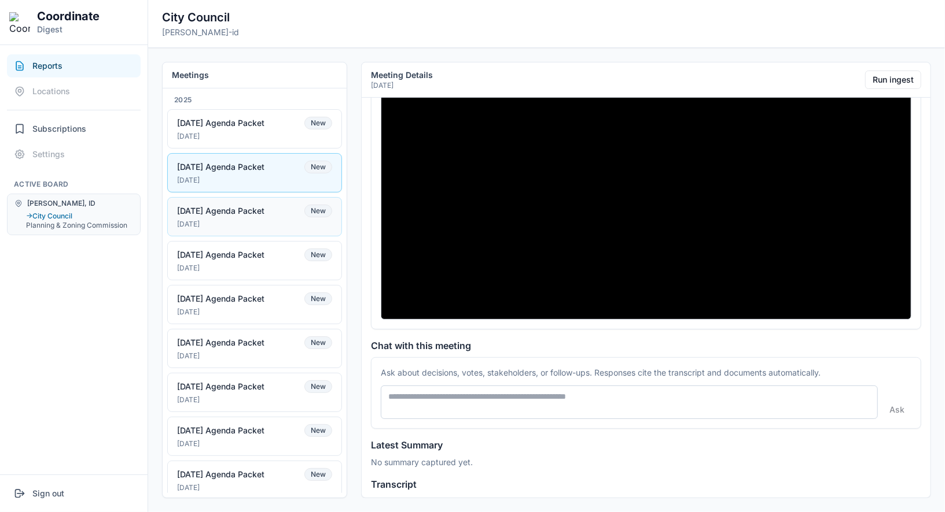
click at [276, 213] on button "08-19-25 Agenda Packet New Aug 18, 2025" at bounding box center [254, 216] width 175 height 39
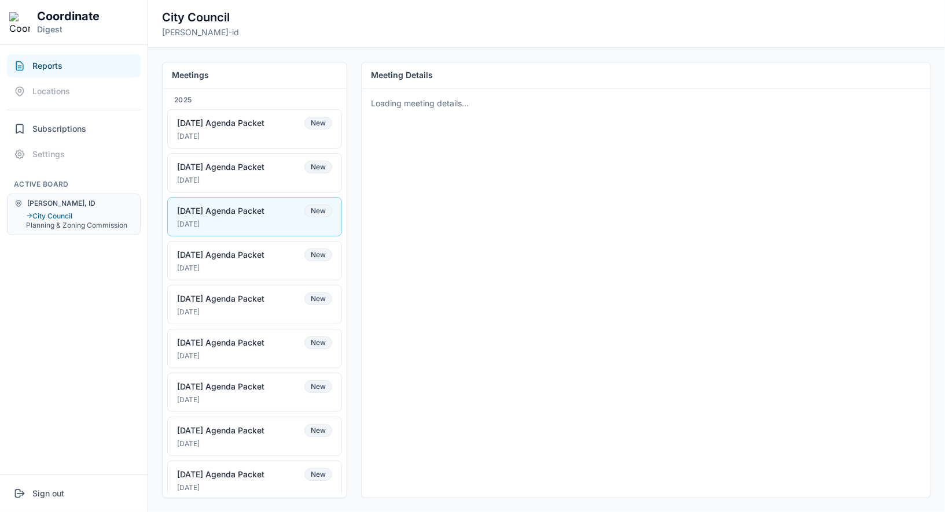
scroll to position [0, 0]
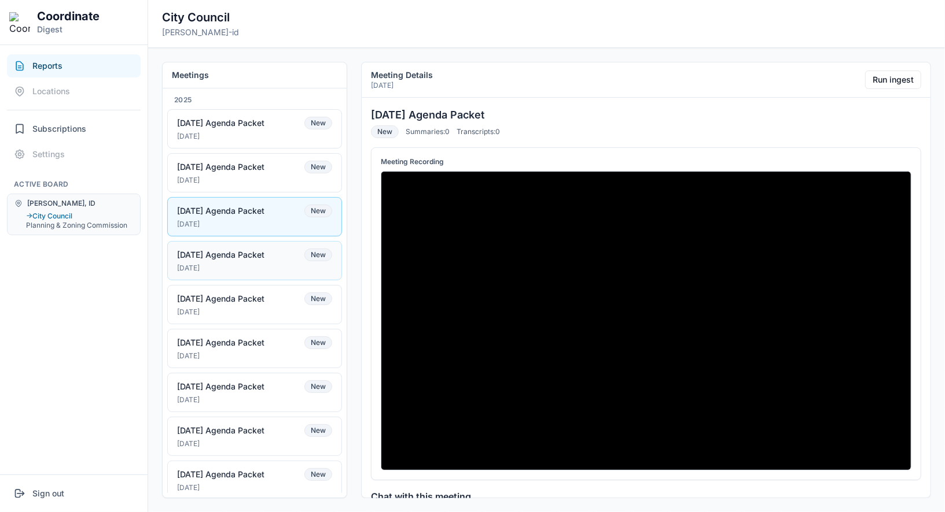
click at [279, 264] on div "[DATE]" at bounding box center [254, 268] width 155 height 9
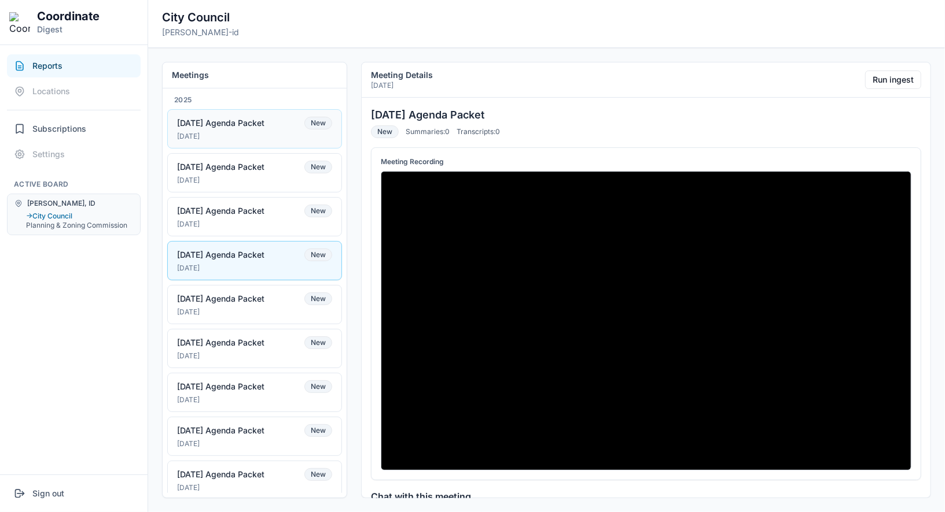
click at [279, 135] on div "[DATE]" at bounding box center [254, 136] width 155 height 9
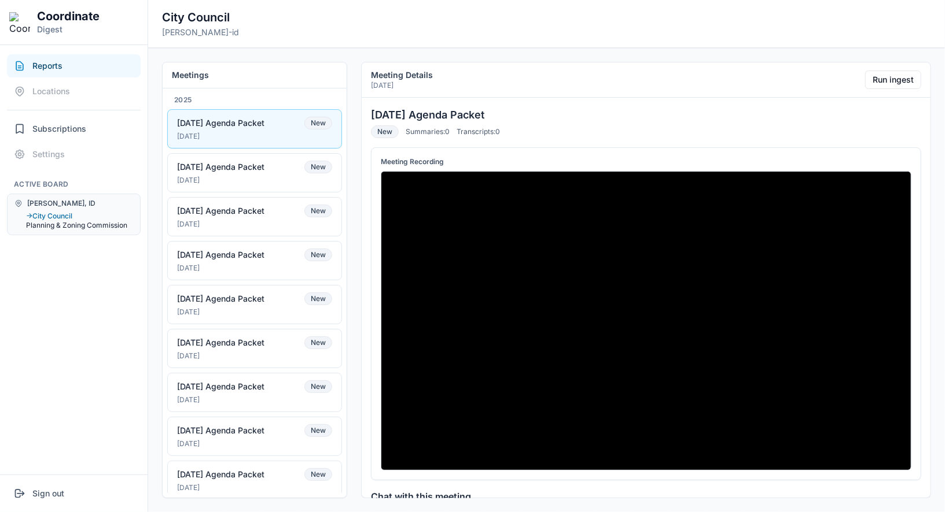
click at [92, 227] on button "Planning & Zoning Commission" at bounding box center [79, 225] width 107 height 9
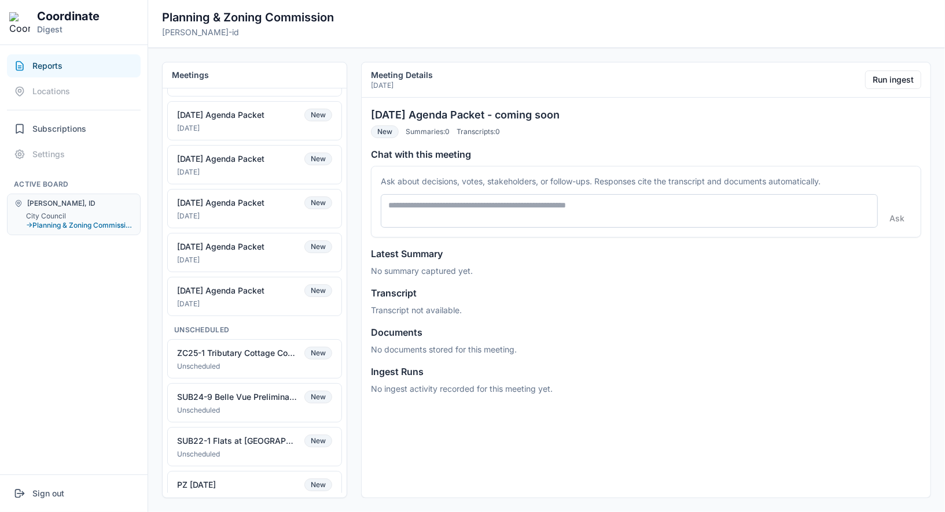
scroll to position [319, 0]
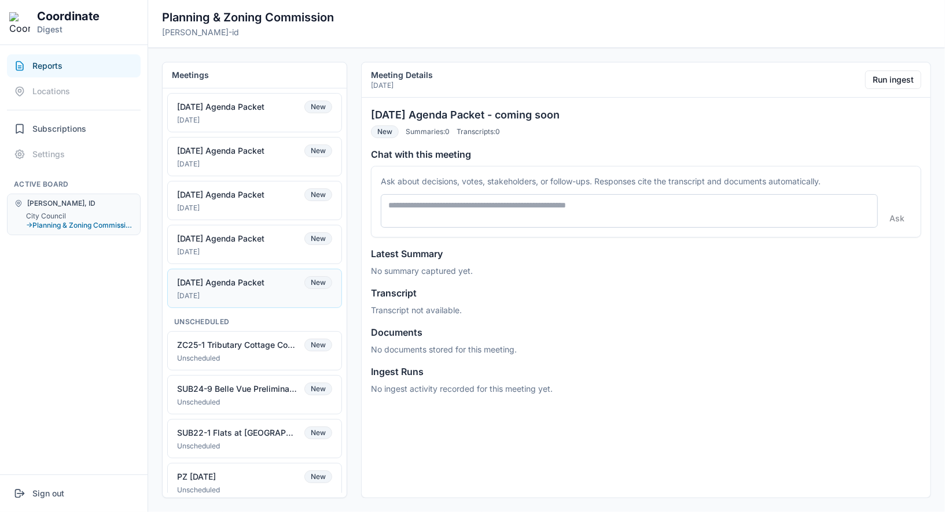
click at [235, 278] on div "[DATE] Agenda Packet" at bounding box center [220, 283] width 87 height 10
click at [238, 248] on div "[DATE]" at bounding box center [254, 252] width 155 height 9
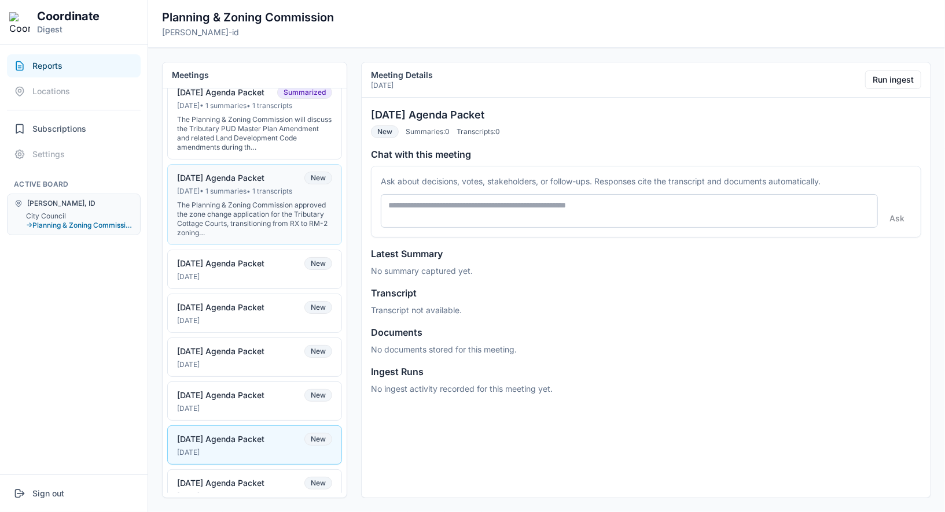
scroll to position [129, 0]
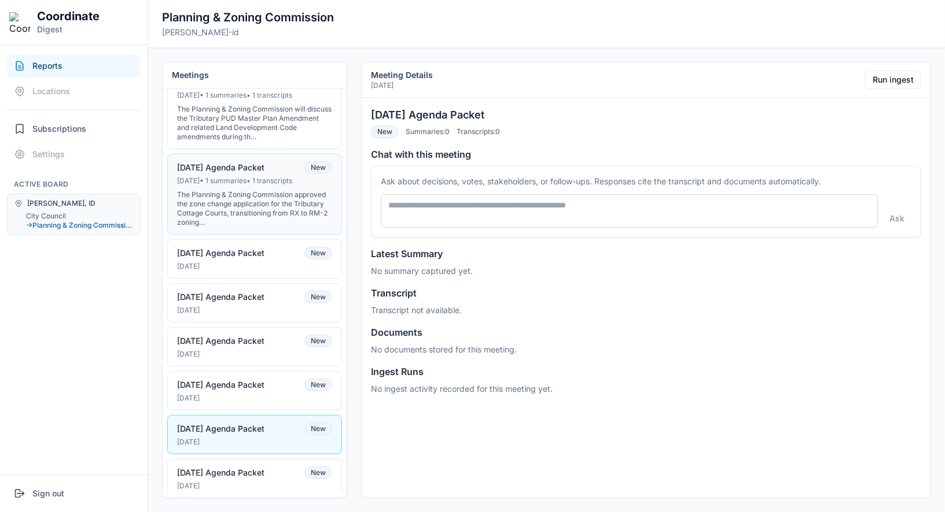
click at [246, 210] on div "The Planning & Zoning Commission approved the zone change application for the T…" at bounding box center [254, 208] width 155 height 37
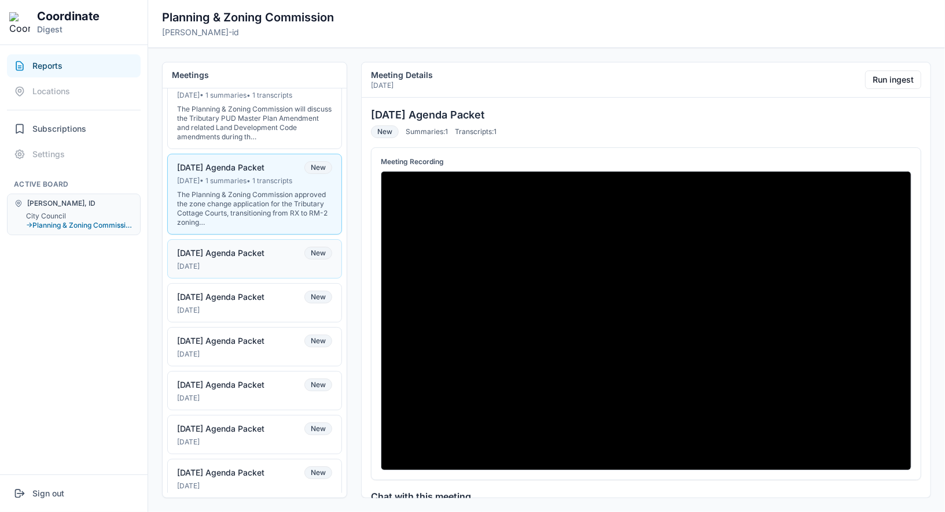
click at [246, 248] on div "[DATE] Agenda Packet" at bounding box center [220, 253] width 87 height 10
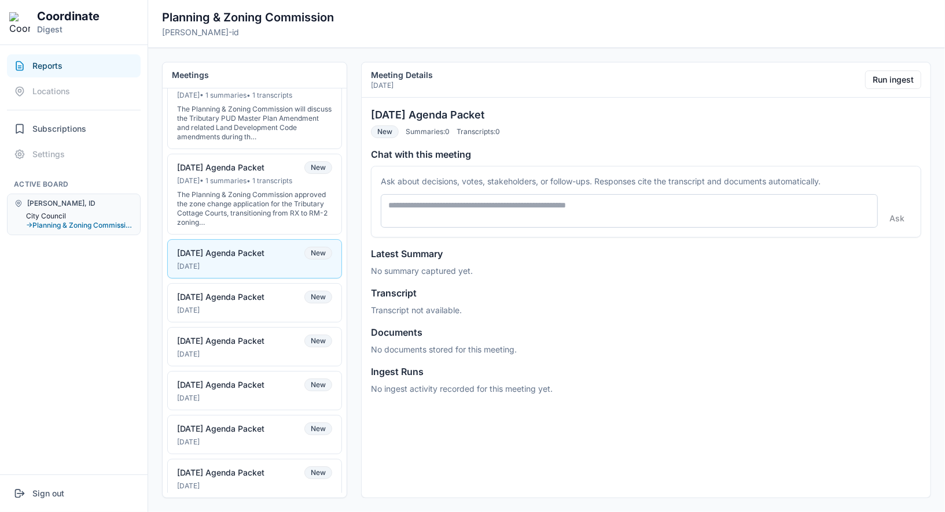
click at [61, 212] on button "City Council" at bounding box center [79, 216] width 107 height 9
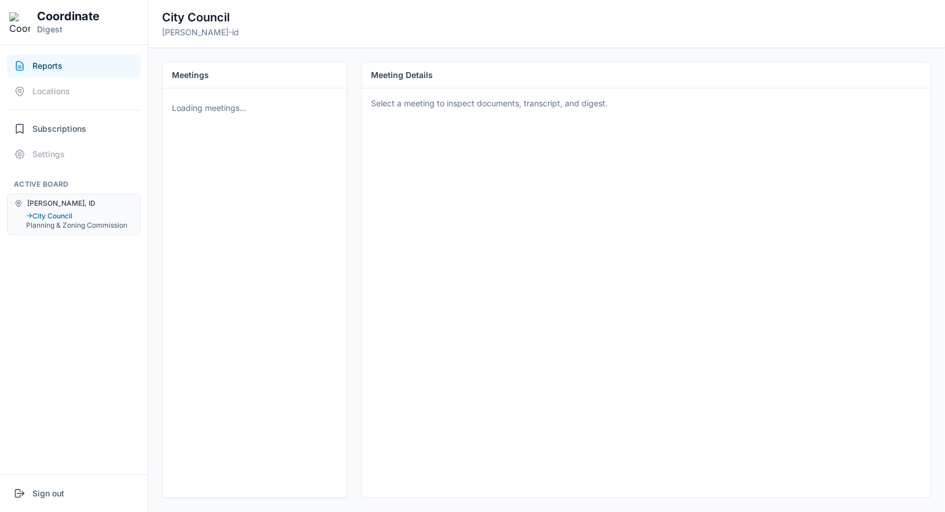
scroll to position [0, 0]
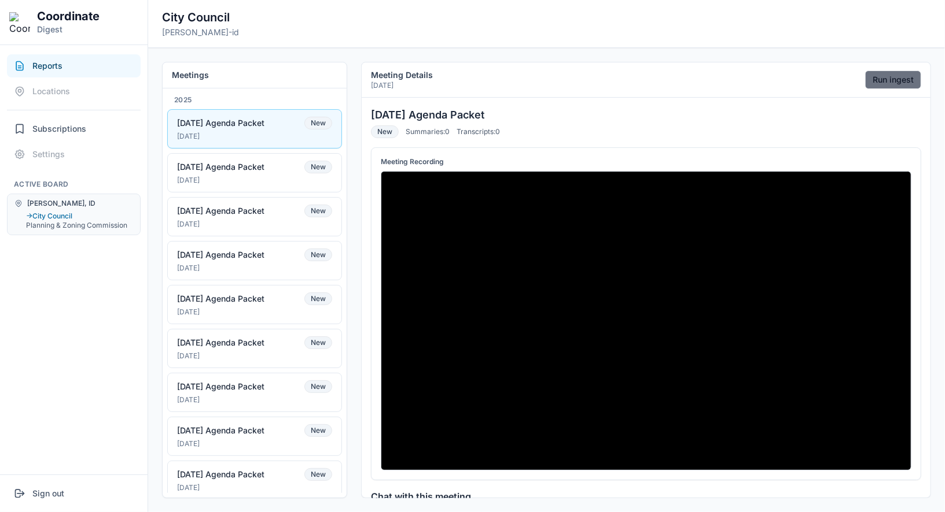
click at [876, 80] on button "Run ingest" at bounding box center [893, 80] width 56 height 19
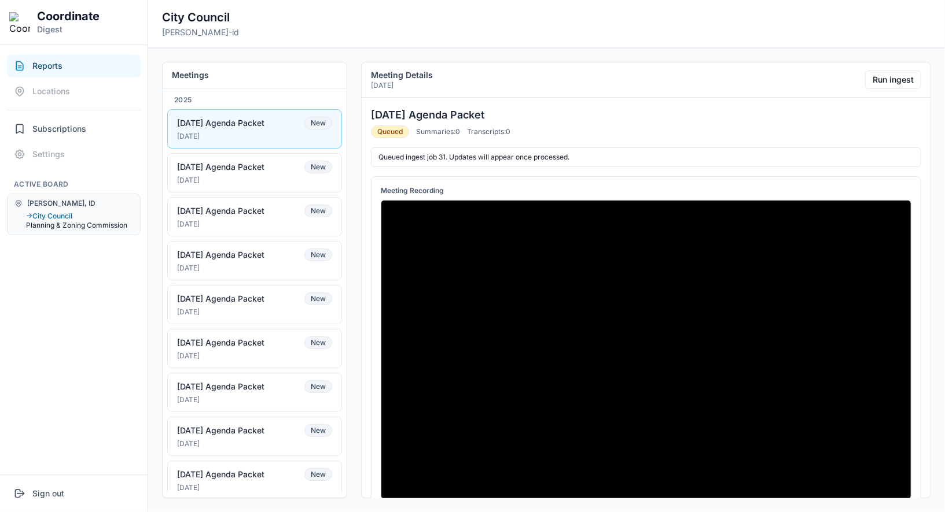
click at [86, 225] on button "Planning & Zoning Commission" at bounding box center [79, 225] width 107 height 9
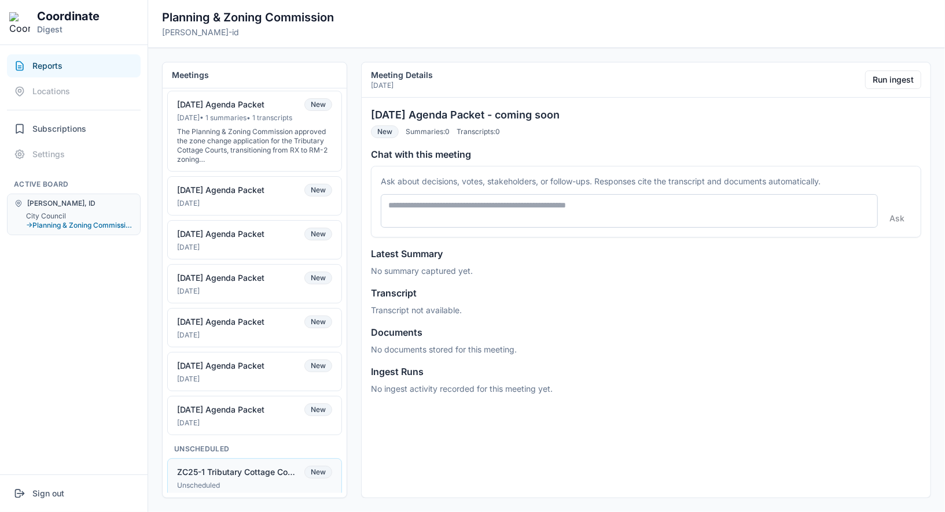
scroll to position [319, 0]
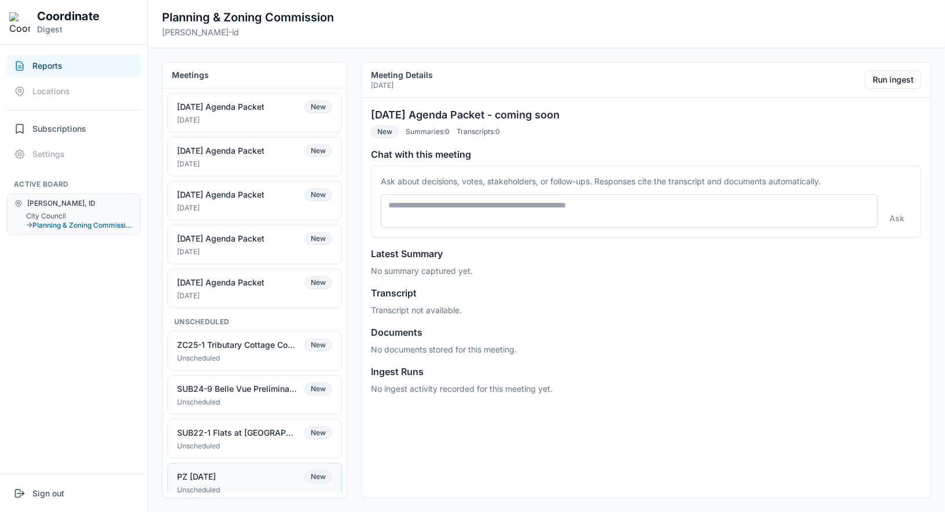
click at [231, 463] on button "PZ 10-9-2024 New Unscheduled" at bounding box center [254, 482] width 175 height 39
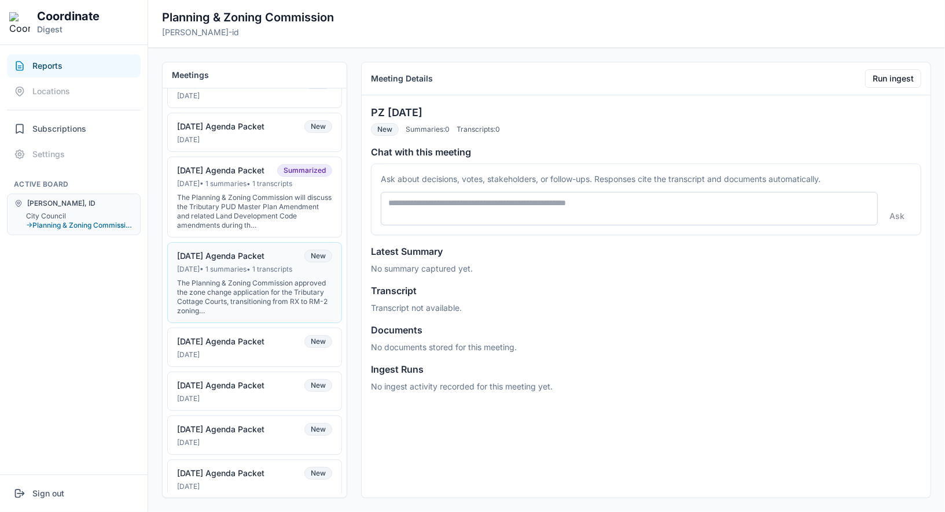
scroll to position [20, 0]
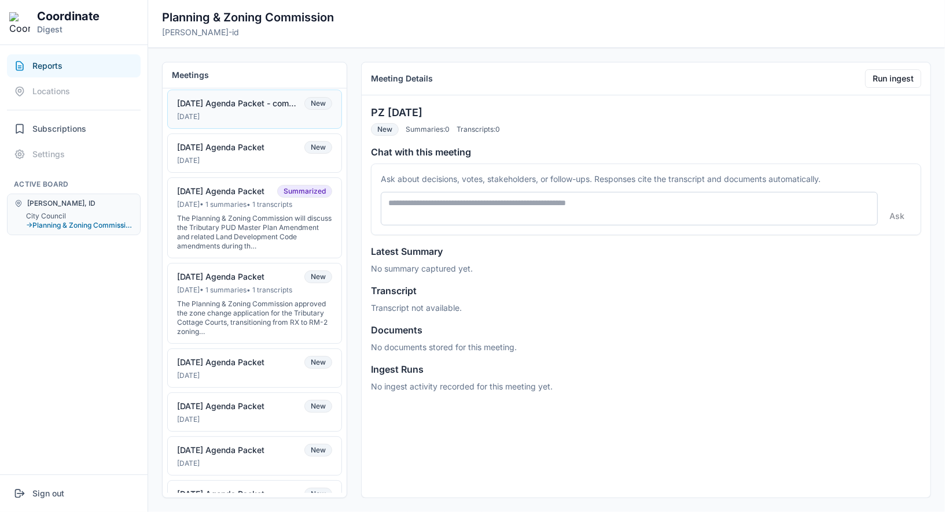
click at [235, 108] on button "10-8-2025 Agenda Packet - coming soon New Oct 7, 2025" at bounding box center [254, 109] width 175 height 39
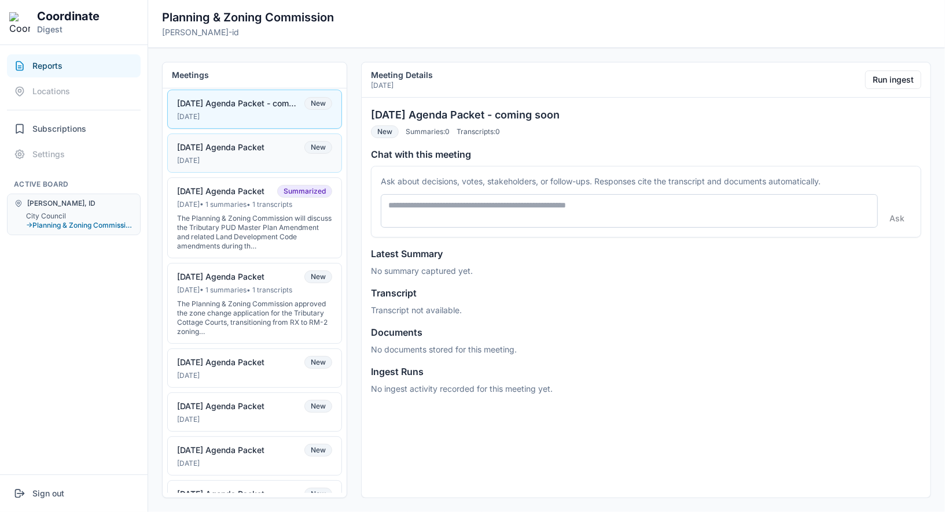
click at [238, 149] on div "[DATE] Agenda Packet" at bounding box center [220, 147] width 87 height 10
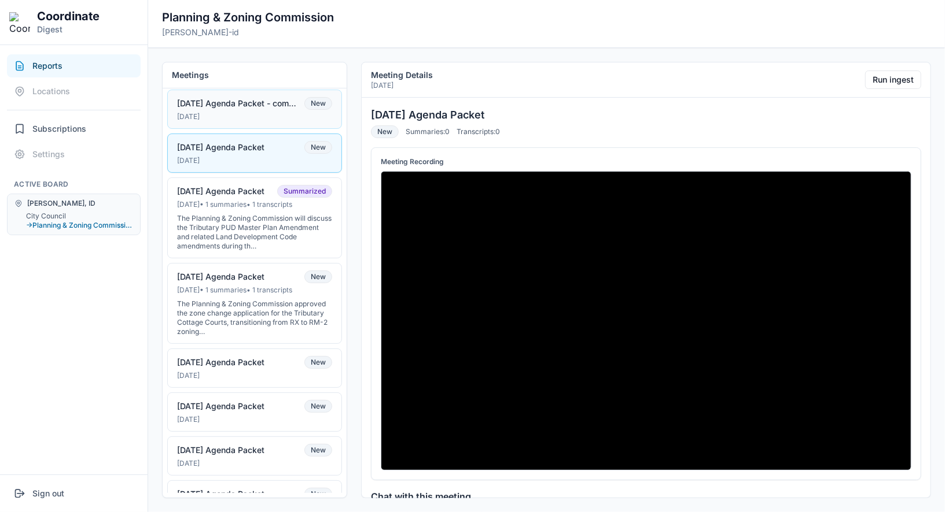
click at [221, 119] on div "[DATE]" at bounding box center [254, 116] width 155 height 9
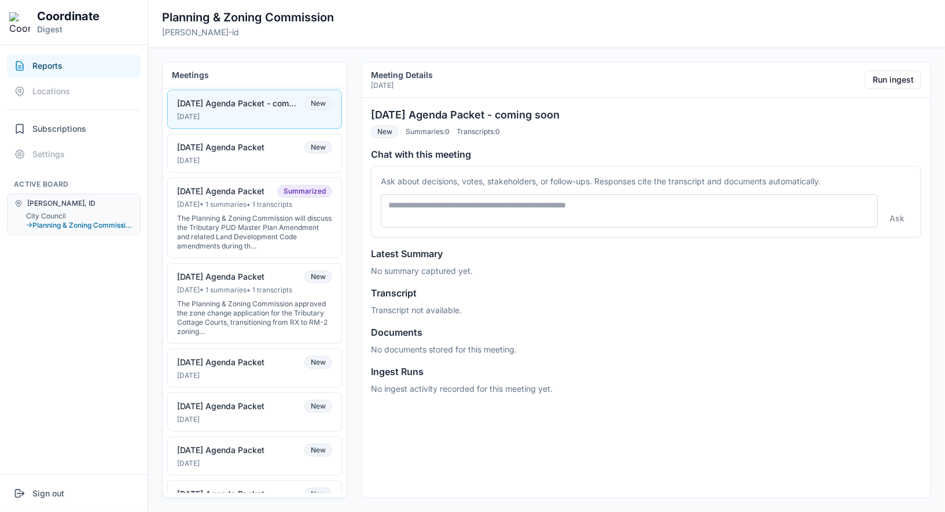
click at [62, 208] on div "Driggs, ID City Council → Planning & Zoning Commission" at bounding box center [74, 215] width 134 height 42
click at [62, 212] on button "City Council" at bounding box center [79, 216] width 107 height 9
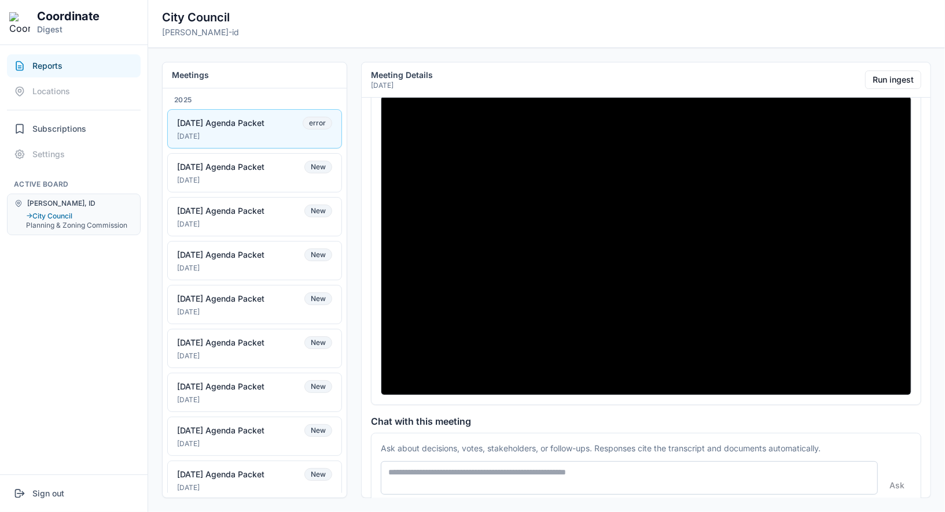
scroll to position [70, 0]
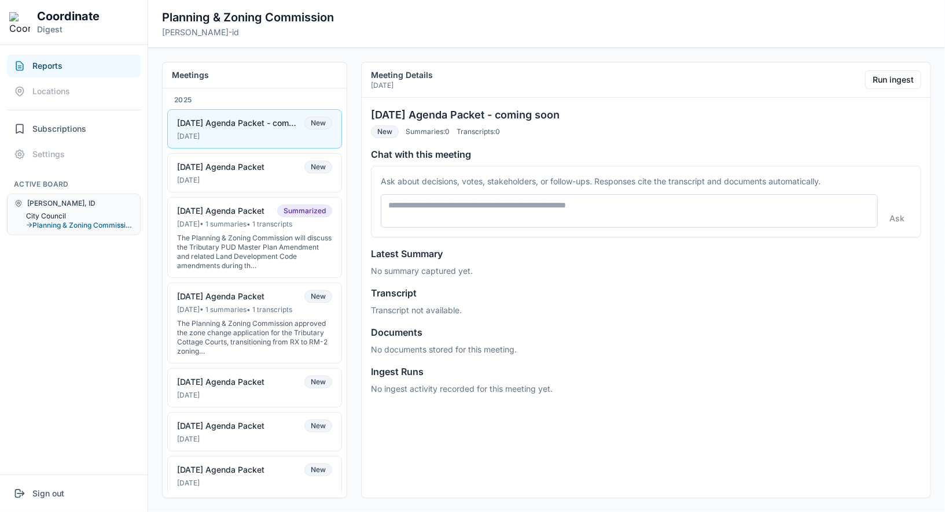
click at [49, 214] on button "City Council" at bounding box center [79, 216] width 107 height 9
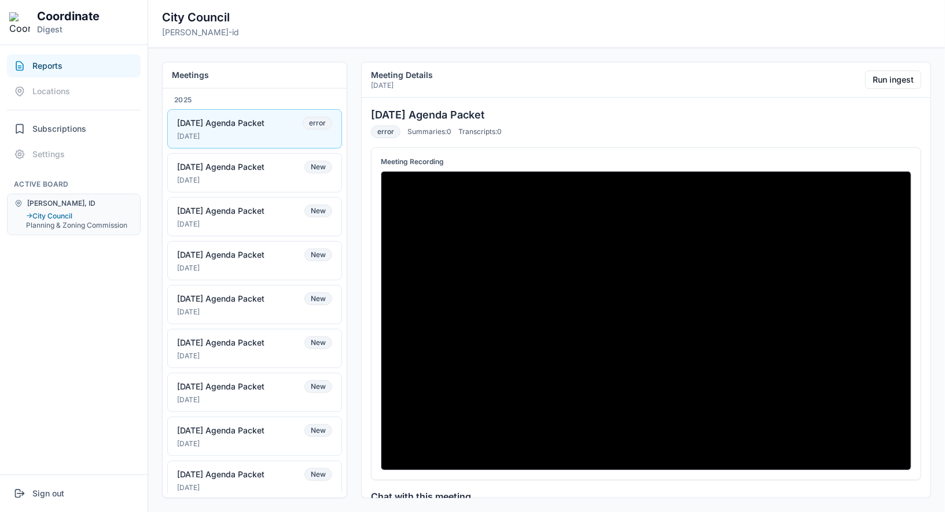
click at [266, 132] on div "[DATE]" at bounding box center [254, 136] width 155 height 9
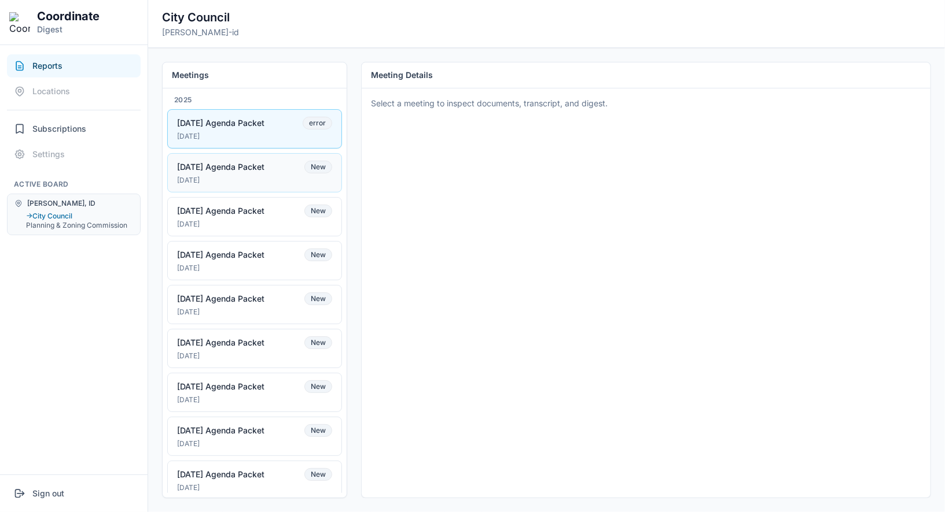
click at [278, 167] on div "09-02-25 Agenda Packet New" at bounding box center [254, 167] width 155 height 13
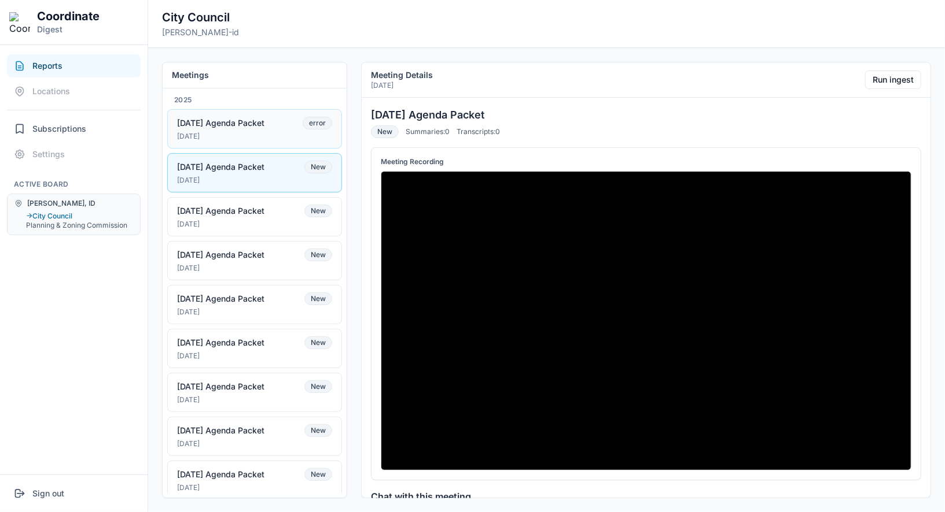
click at [281, 138] on div "[DATE]" at bounding box center [254, 136] width 155 height 9
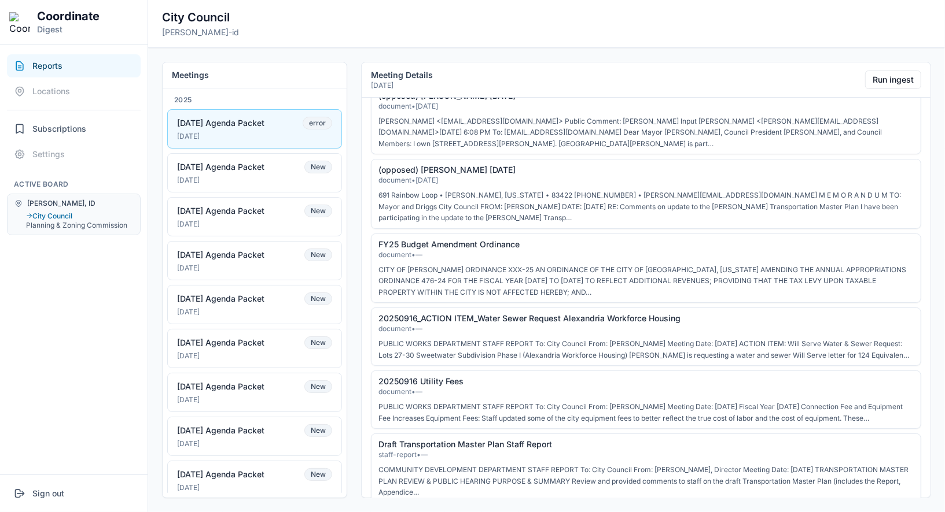
scroll to position [901, 0]
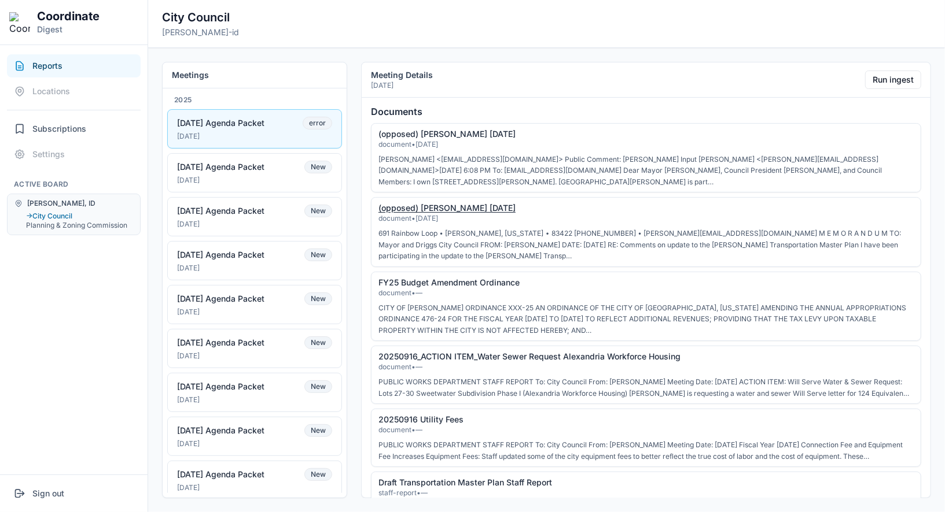
click at [433, 208] on link "(opposed) [PERSON_NAME] [DATE]" at bounding box center [446, 208] width 137 height 10
click at [895, 80] on button "Run ingest" at bounding box center [893, 80] width 56 height 19
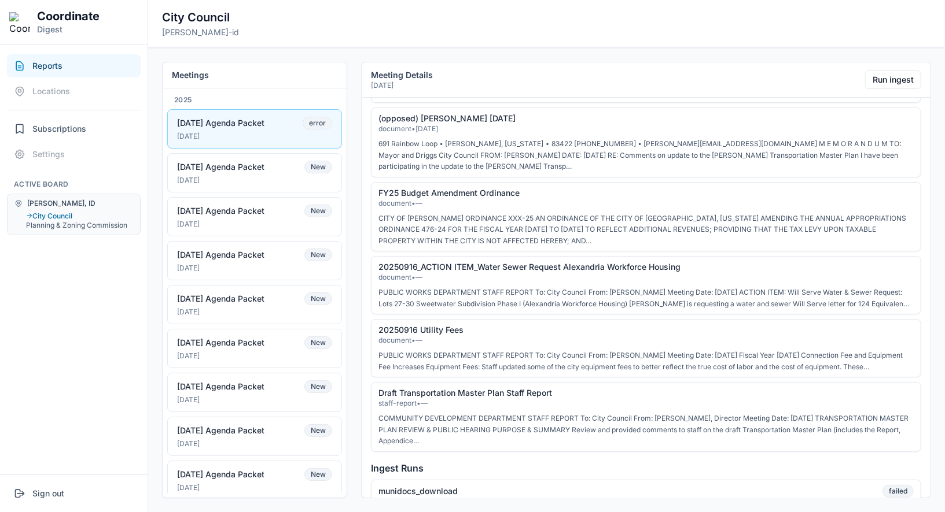
scroll to position [1033, 0]
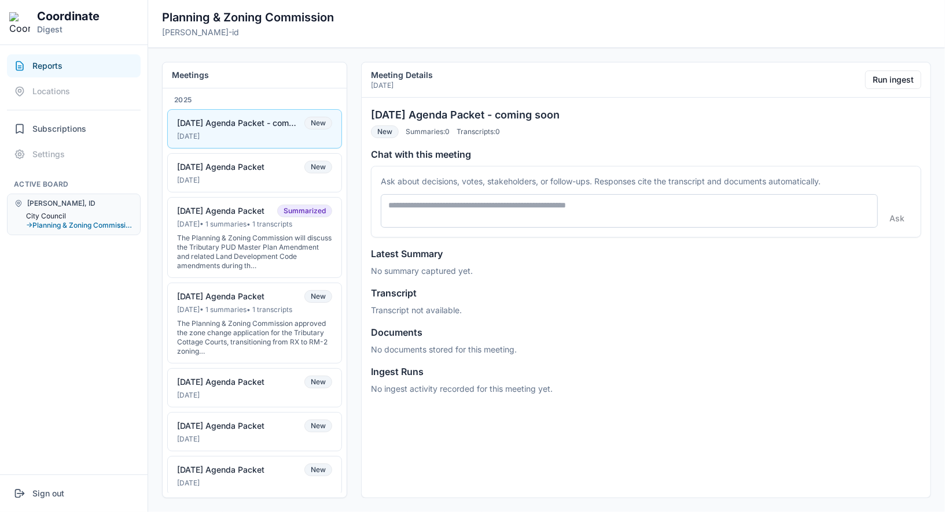
click at [65, 213] on button "City Council" at bounding box center [79, 216] width 107 height 9
click at [56, 215] on button "City Council" at bounding box center [79, 216] width 107 height 9
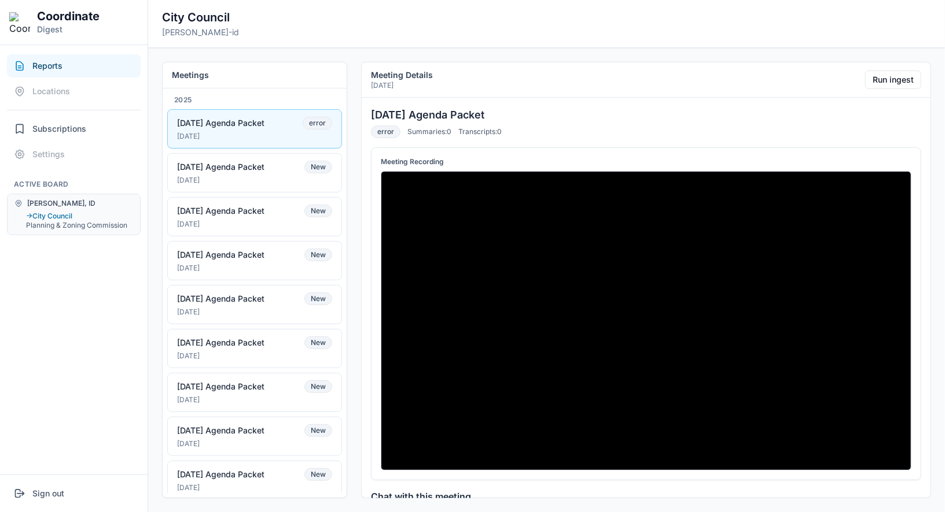
click at [282, 135] on div "[DATE]" at bounding box center [254, 136] width 155 height 9
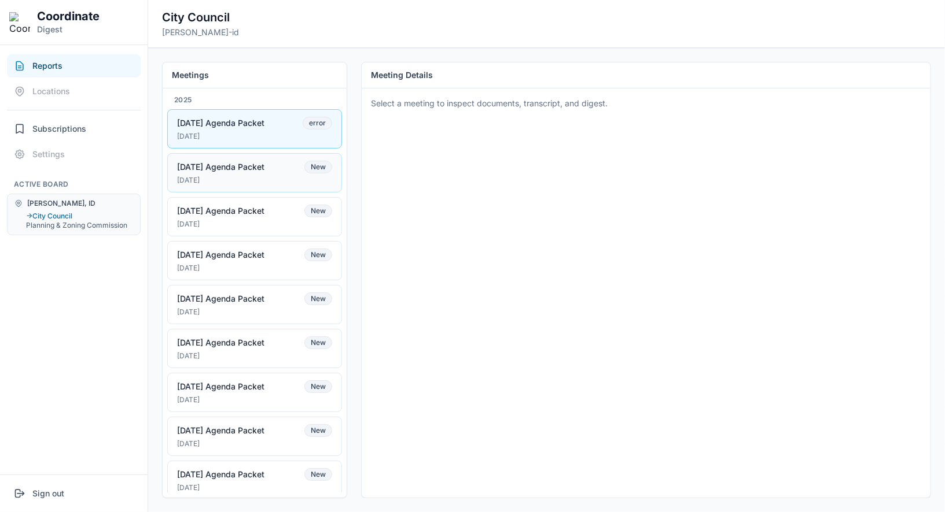
click at [247, 182] on div "[DATE]" at bounding box center [254, 180] width 155 height 9
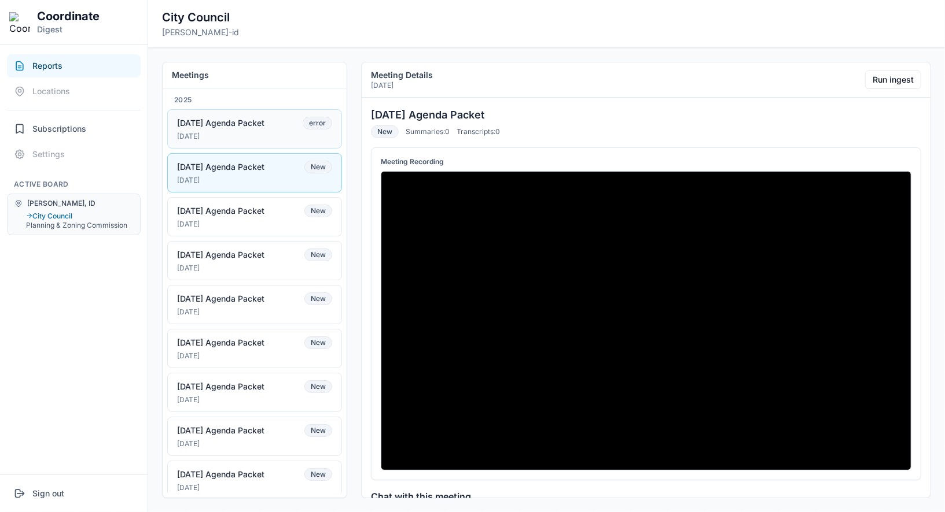
click at [264, 124] on div "[DATE] Agenda Packet" at bounding box center [220, 123] width 87 height 10
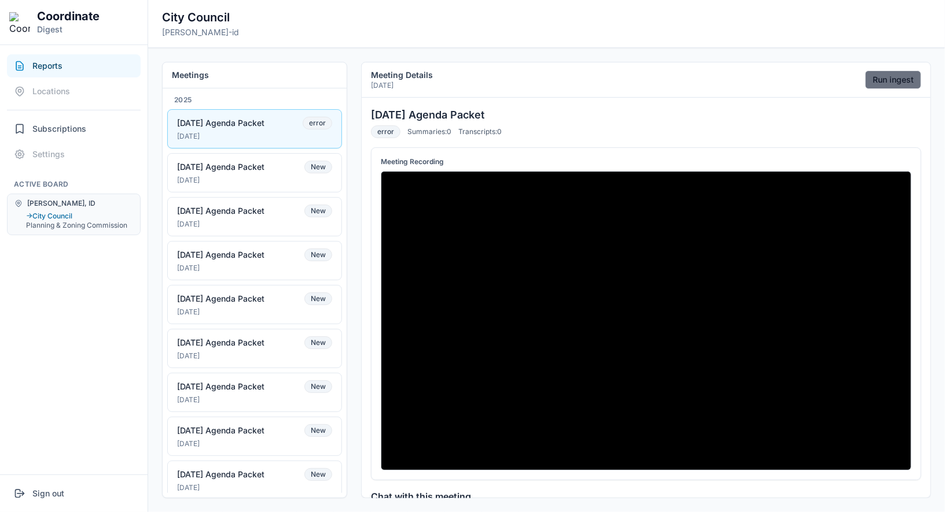
click at [879, 78] on button "Run ingest" at bounding box center [893, 80] width 56 height 19
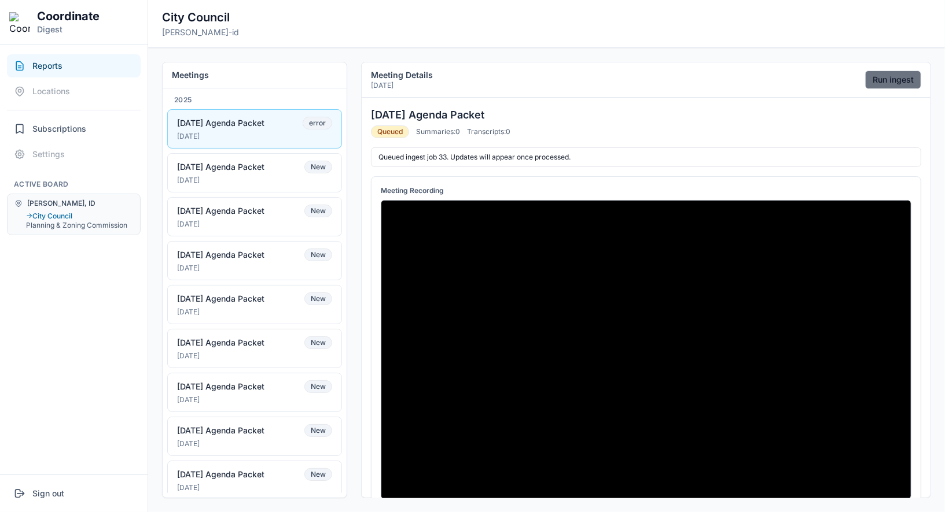
click at [888, 79] on button "Run ingest" at bounding box center [893, 80] width 56 height 19
click at [872, 87] on button "Run ingest" at bounding box center [893, 80] width 56 height 19
click at [60, 224] on button "Planning & Zoning Commission" at bounding box center [79, 225] width 107 height 9
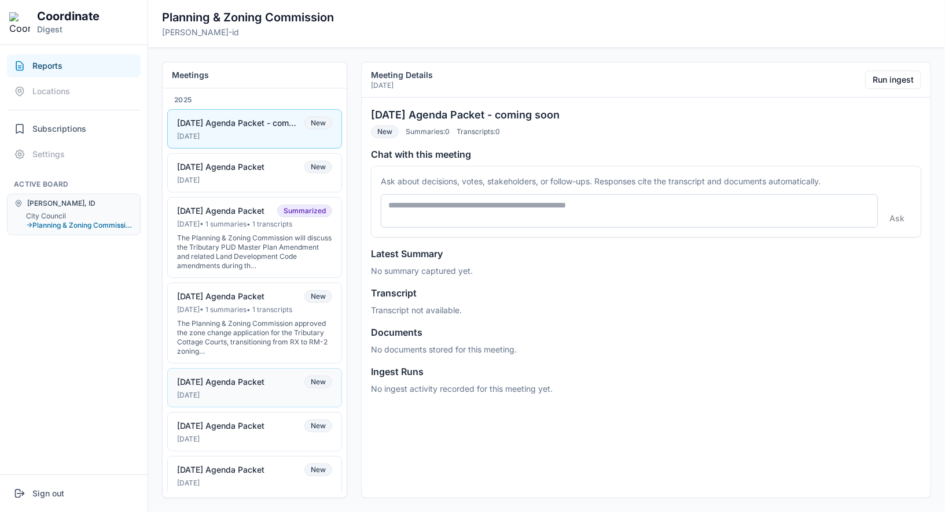
click at [218, 377] on div "[DATE] Agenda Packet" at bounding box center [220, 382] width 87 height 10
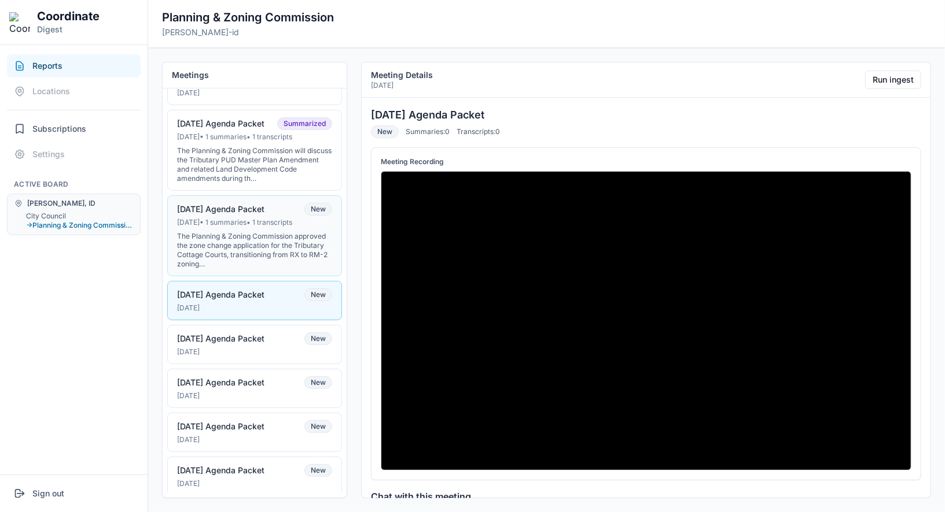
scroll to position [88, 0]
click at [241, 381] on button "04-09-2025 Agenda Packet New Apr 8, 2025" at bounding box center [254, 387] width 175 height 39
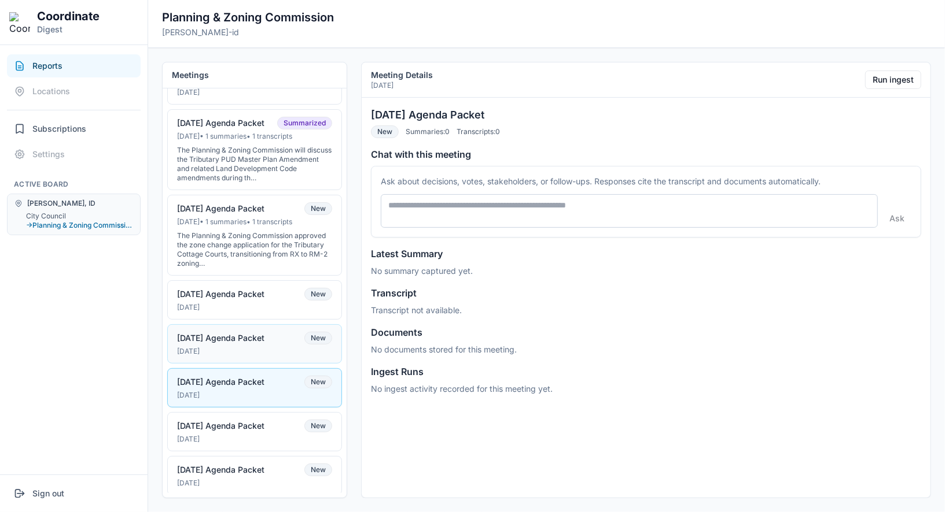
click at [258, 348] on div "[DATE]" at bounding box center [254, 351] width 155 height 9
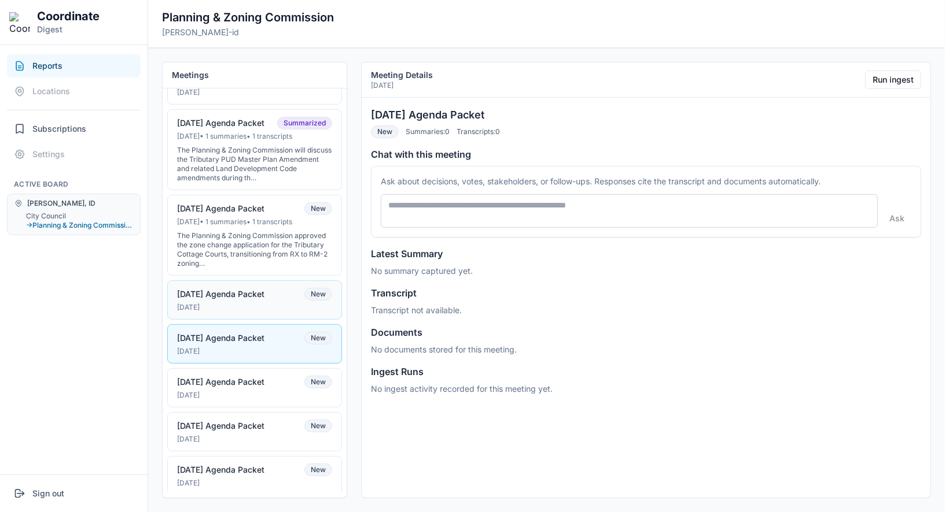
click at [264, 293] on div "[DATE] Agenda Packet" at bounding box center [220, 294] width 87 height 10
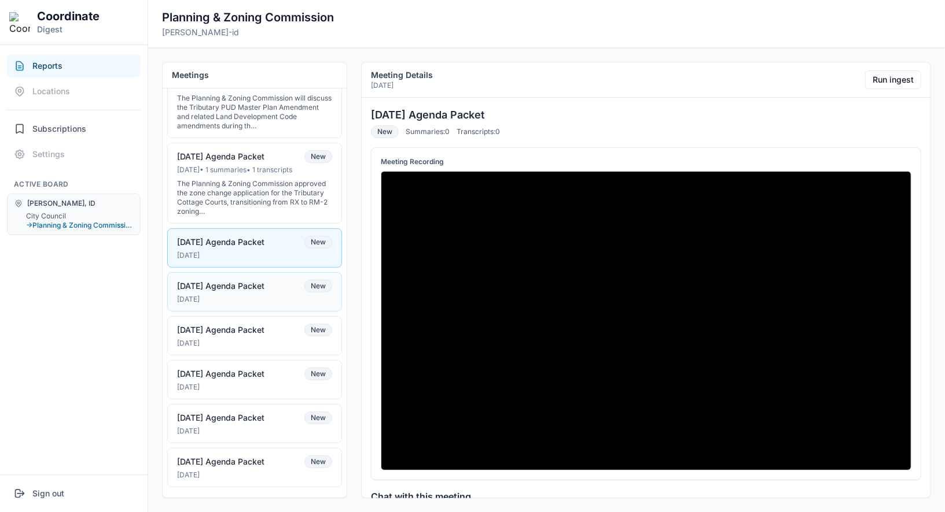
scroll to position [319, 0]
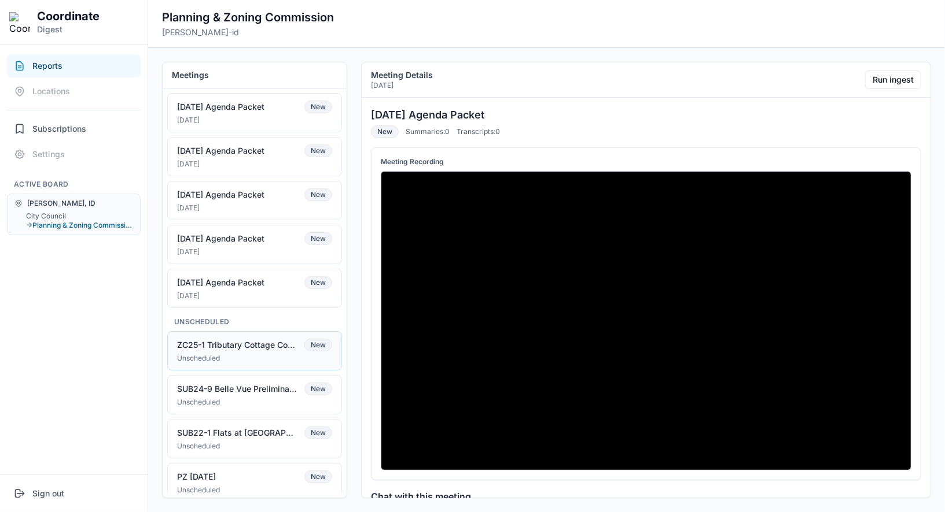
click at [271, 341] on button "ZC25-1 Tributary Cottage Court #2 - Zone Map Amendment New Unscheduled" at bounding box center [254, 350] width 175 height 39
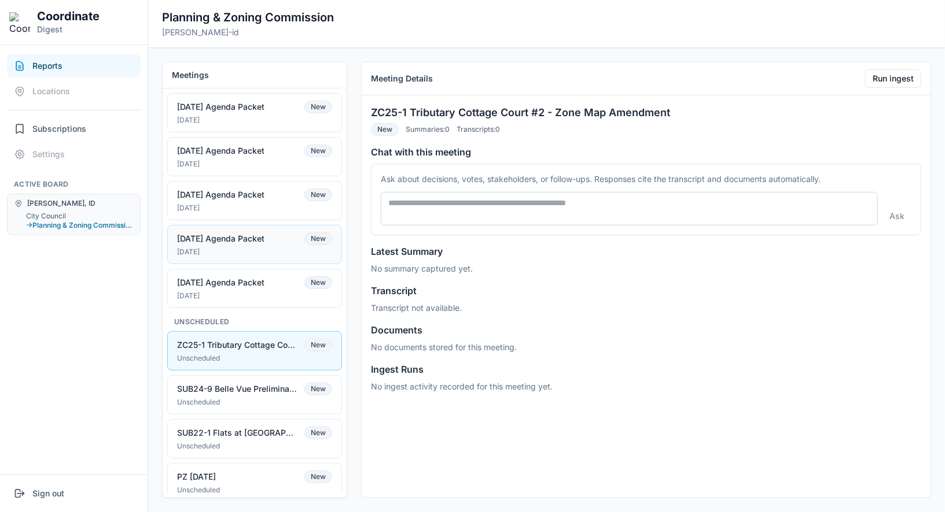
click at [264, 234] on div "[DATE] Agenda Packet" at bounding box center [220, 239] width 87 height 10
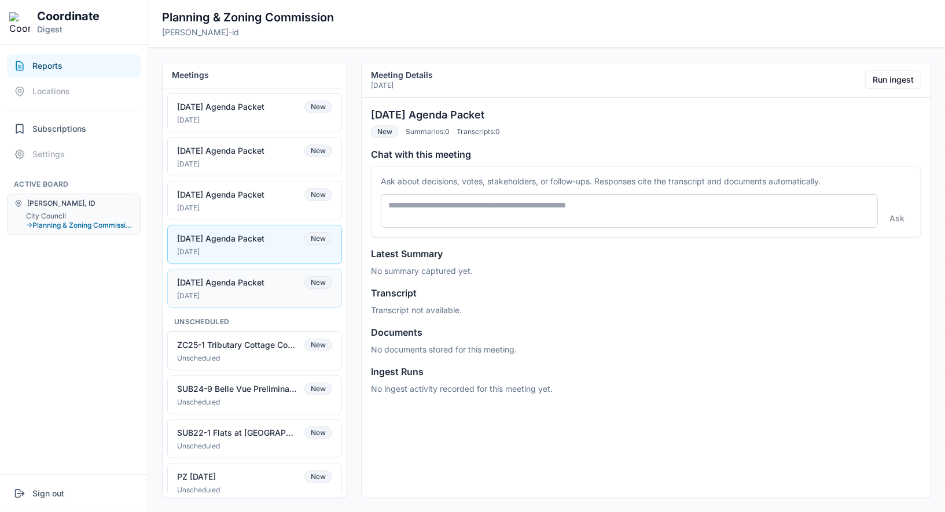
click at [264, 278] on div "[DATE] Agenda Packet" at bounding box center [220, 283] width 87 height 10
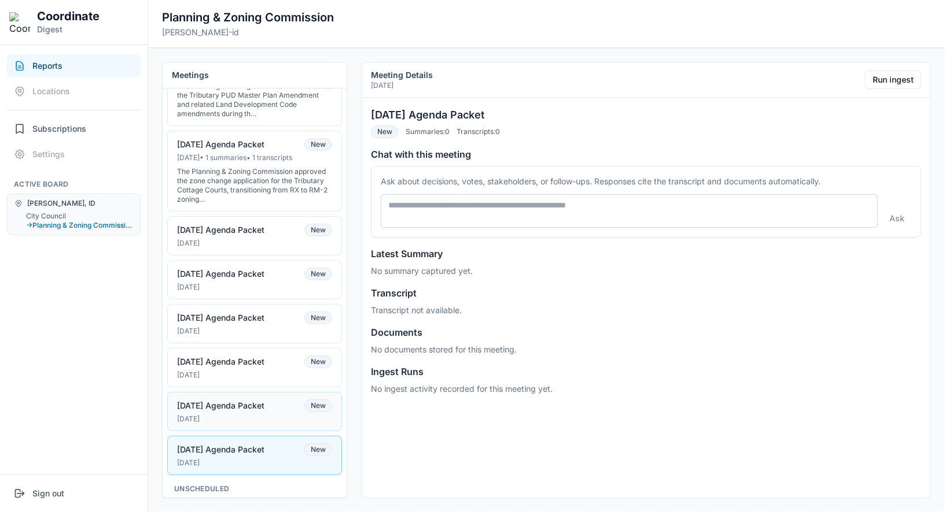
scroll to position [0, 0]
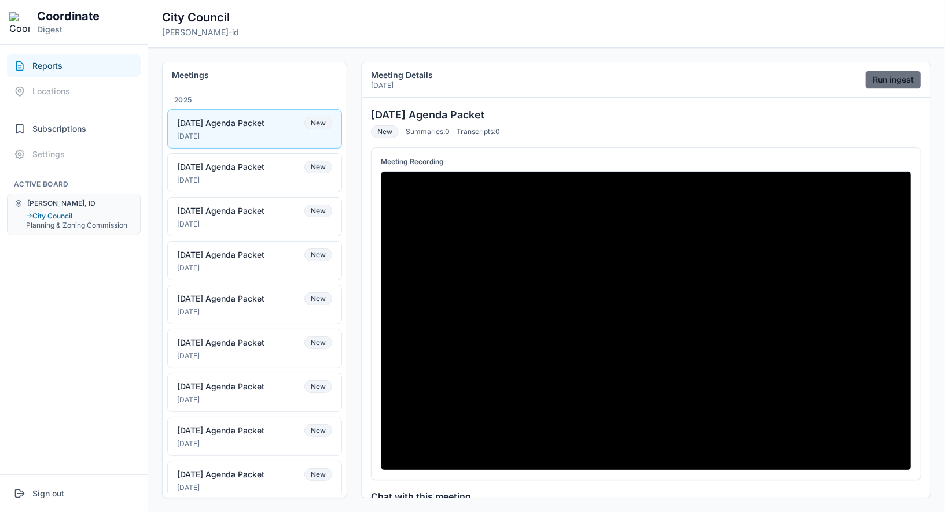
click at [882, 78] on button "Run ingest" at bounding box center [893, 80] width 56 height 19
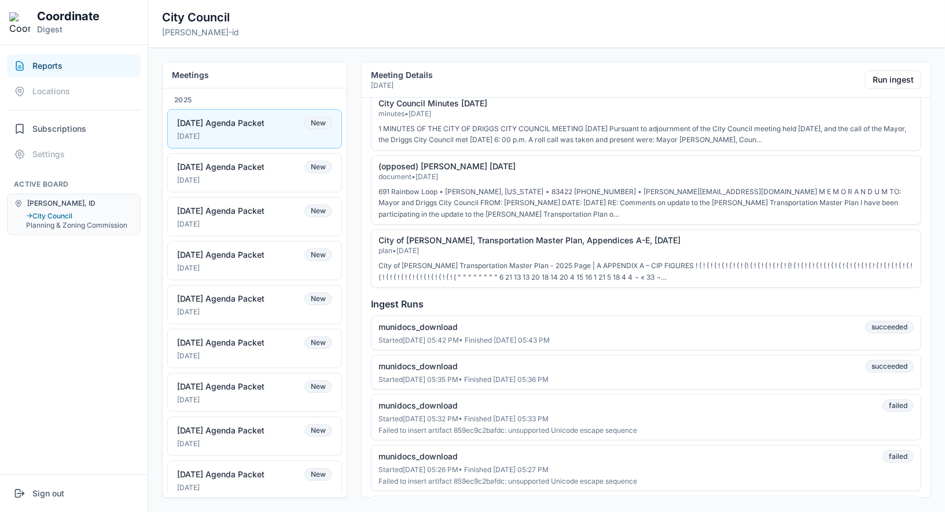
scroll to position [1173, 0]
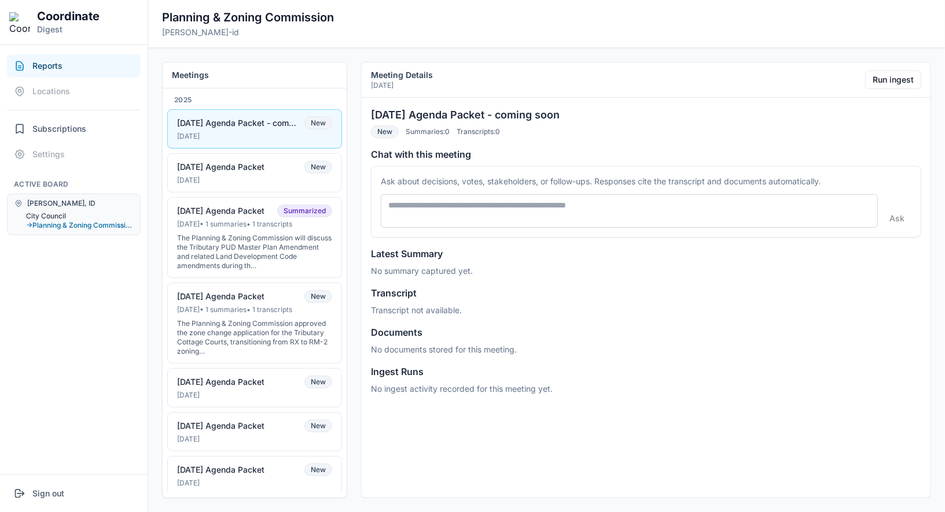
click at [57, 212] on button "City Council" at bounding box center [79, 216] width 107 height 9
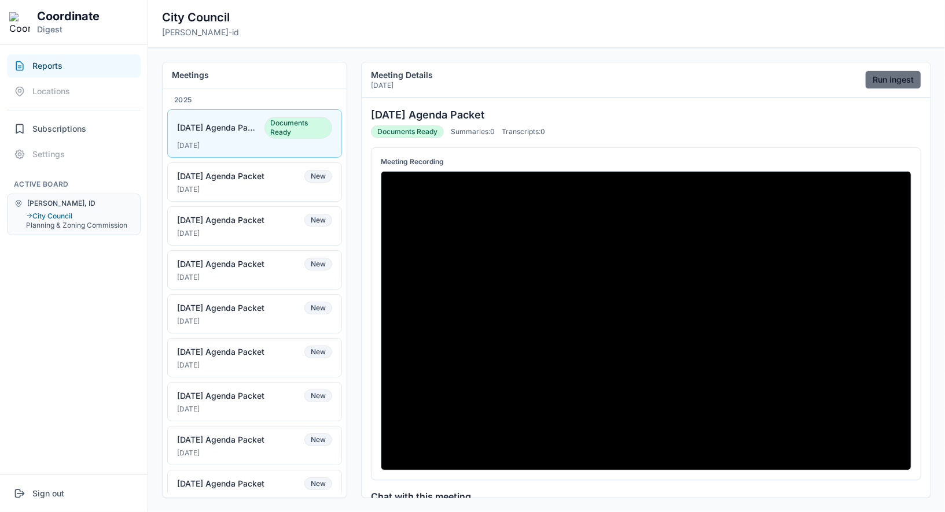
click at [884, 81] on button "Run ingest" at bounding box center [893, 80] width 56 height 19
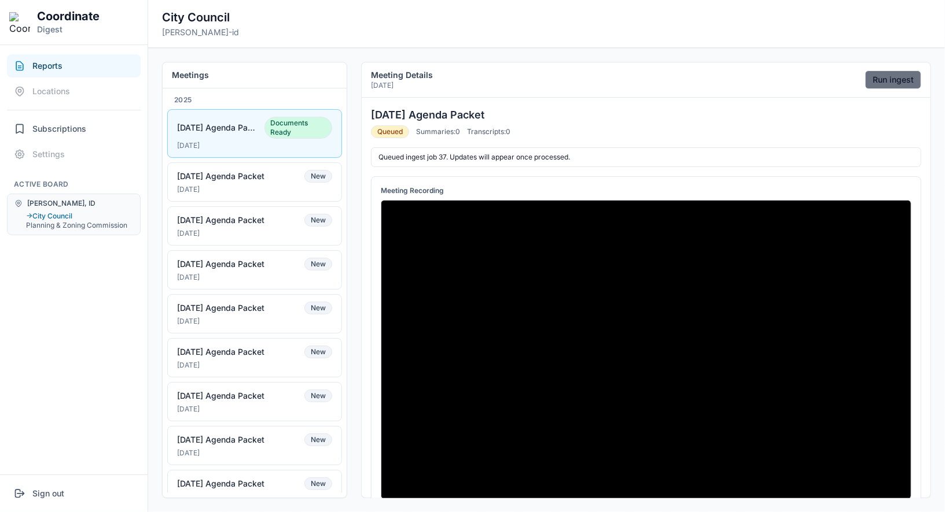
click at [882, 79] on button "Run ingest" at bounding box center [893, 80] width 56 height 19
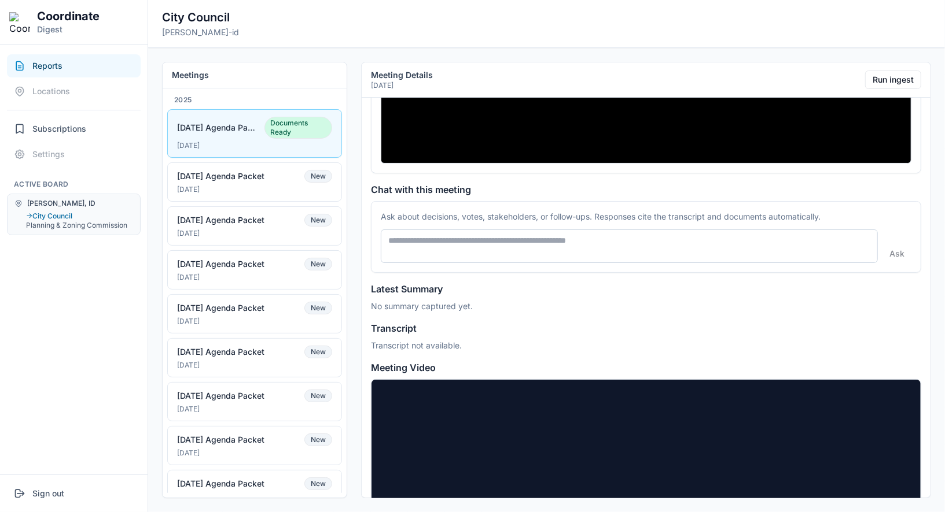
scroll to position [339, 0]
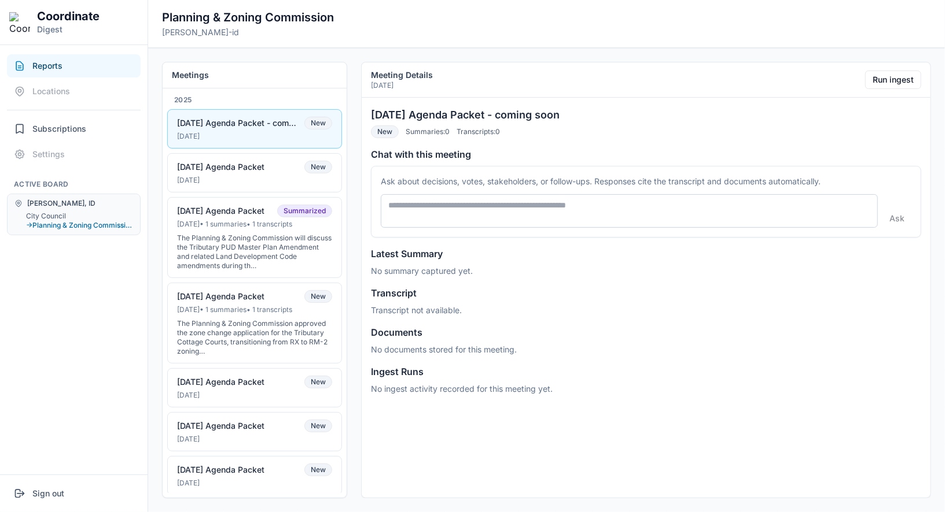
click at [245, 127] on div "[DATE] Agenda Packet - coming soon" at bounding box center [237, 123] width 120 height 10
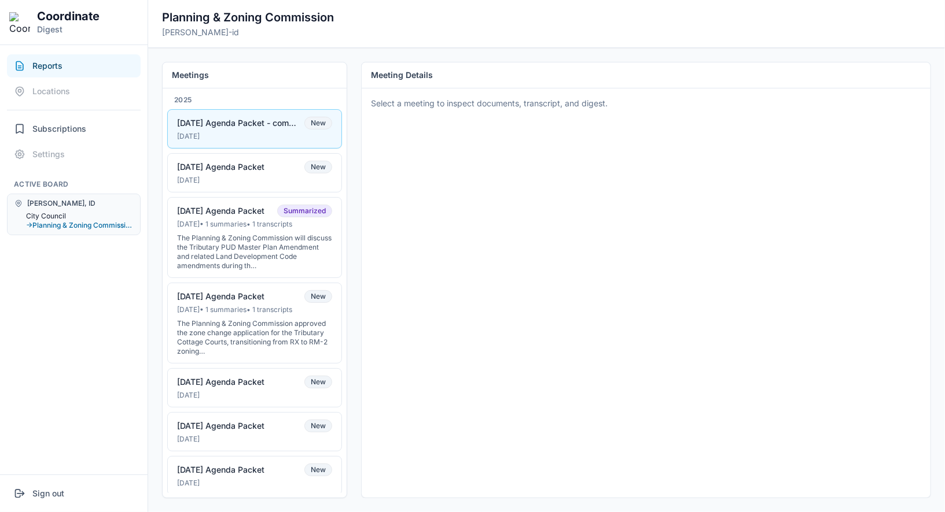
click at [65, 215] on button "City Council" at bounding box center [79, 216] width 107 height 9
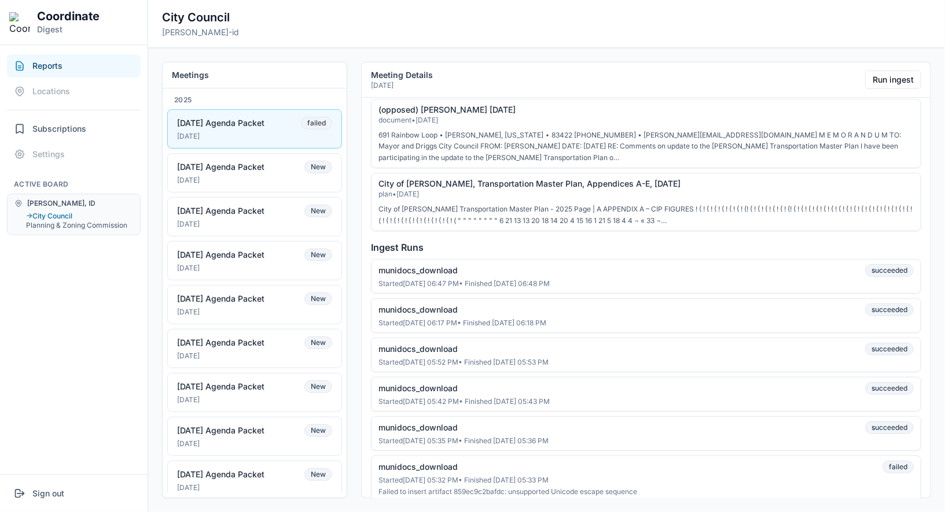
scroll to position [1226, 0]
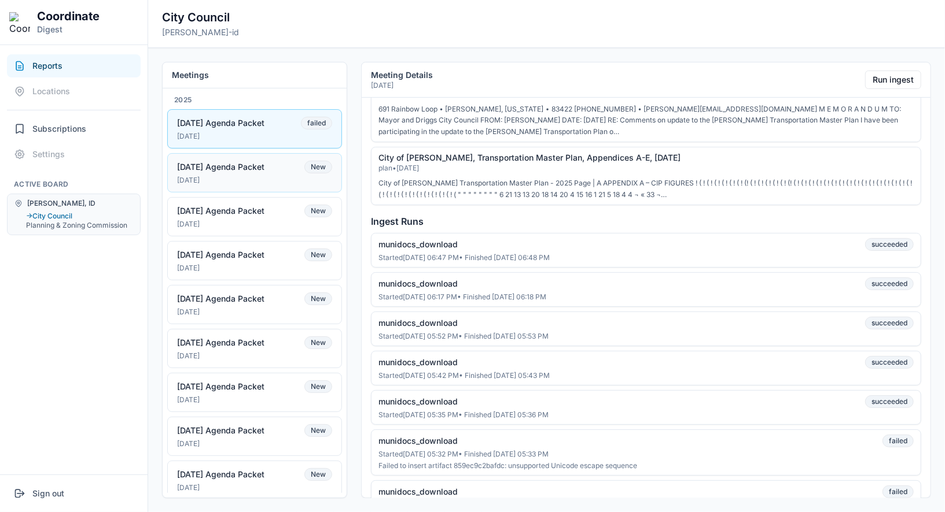
click at [257, 162] on div "[DATE] Agenda Packet" at bounding box center [220, 167] width 87 height 10
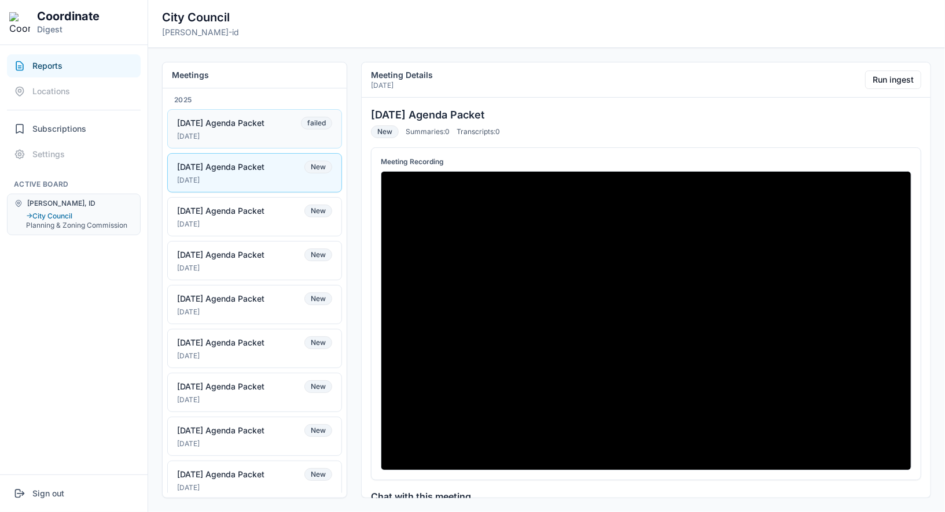
click at [211, 138] on div "Sep 15, 2025" at bounding box center [254, 136] width 155 height 9
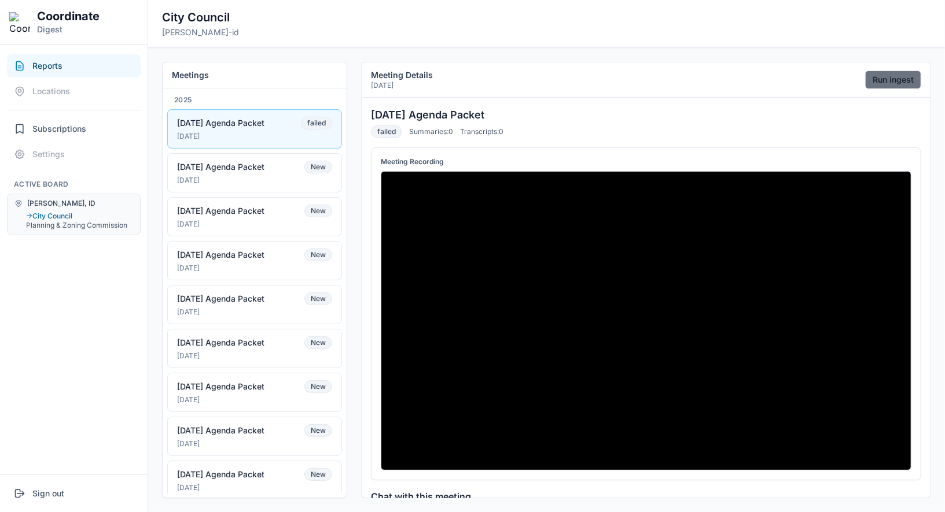
click at [869, 86] on button "Run ingest" at bounding box center [893, 80] width 56 height 19
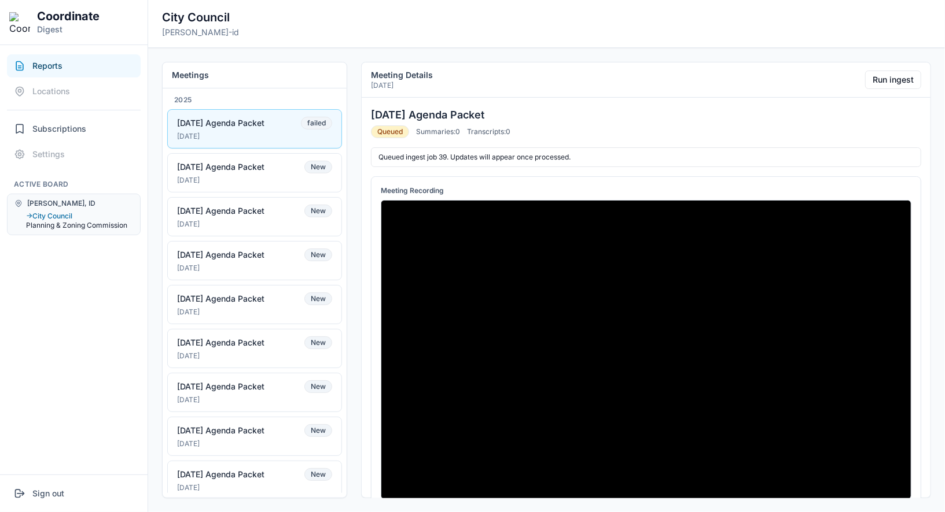
click at [60, 228] on button "Planning & Zoning Commission" at bounding box center [79, 225] width 107 height 9
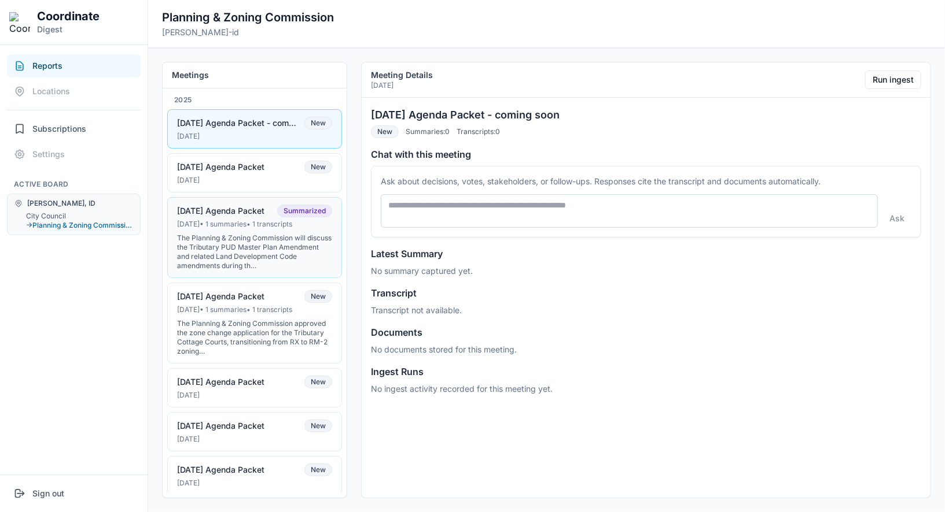
click at [217, 234] on div "The Planning & Zoning Commission will discuss the Tributary PUD Master Plan Ame…" at bounding box center [254, 252] width 155 height 37
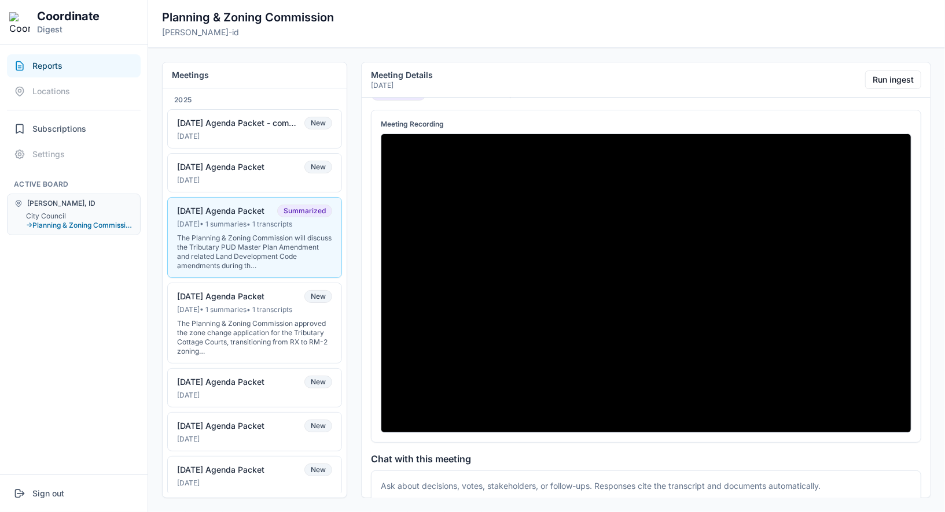
scroll to position [39, 0]
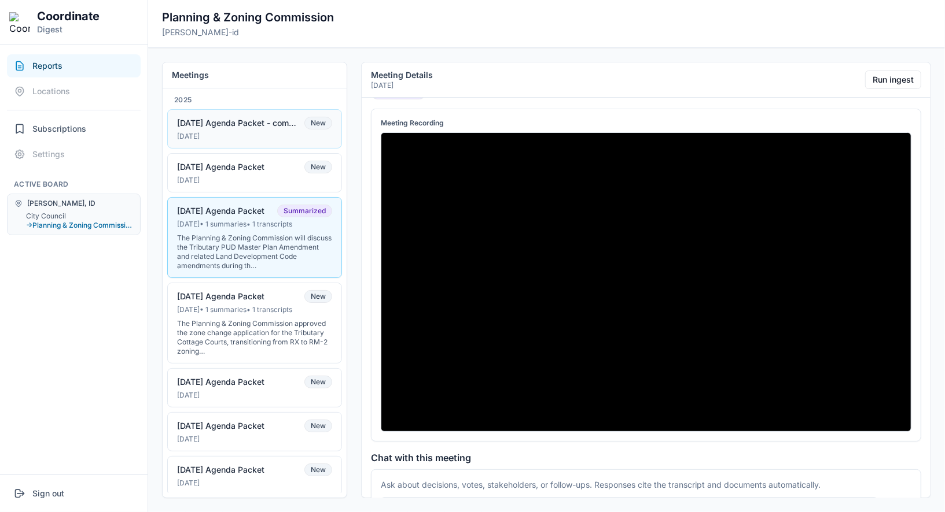
click at [216, 136] on div "[DATE]" at bounding box center [254, 136] width 155 height 9
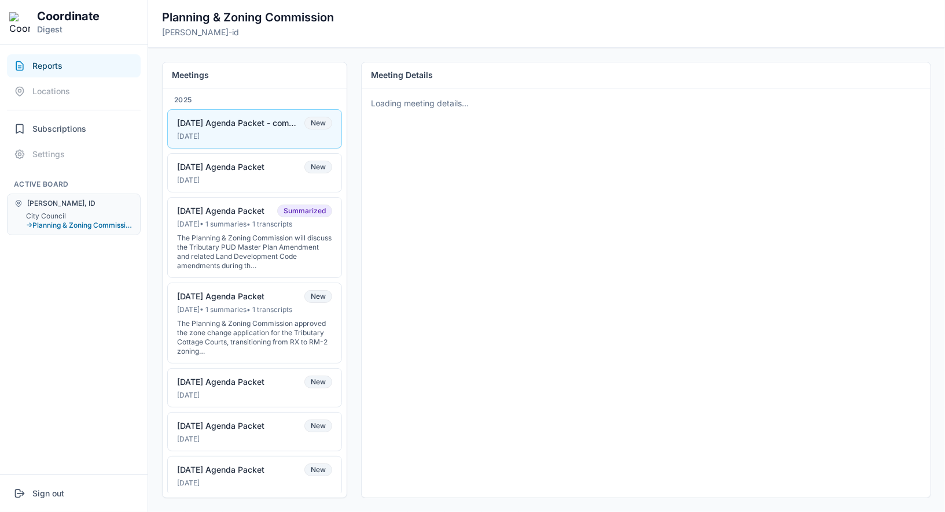
scroll to position [0, 0]
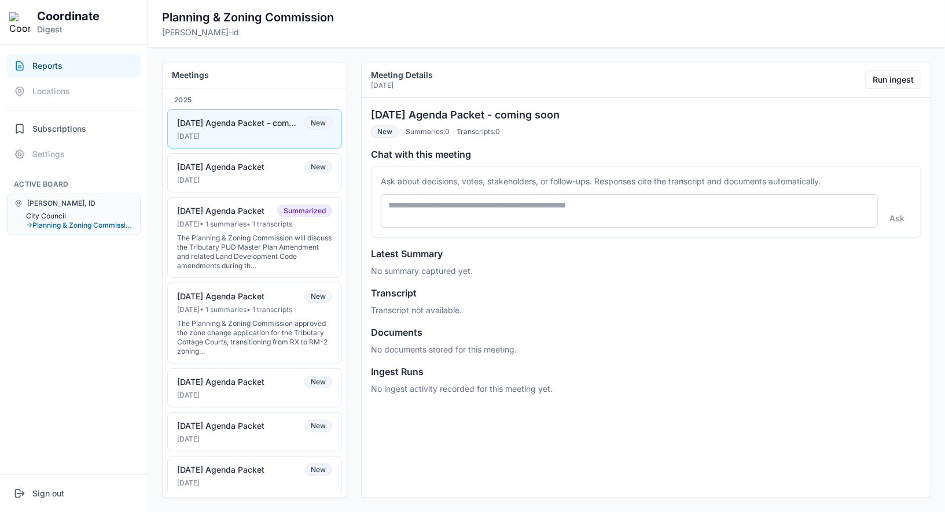
click at [56, 213] on button "City Council" at bounding box center [79, 216] width 107 height 9
click at [56, 212] on button "City Council" at bounding box center [79, 216] width 107 height 9
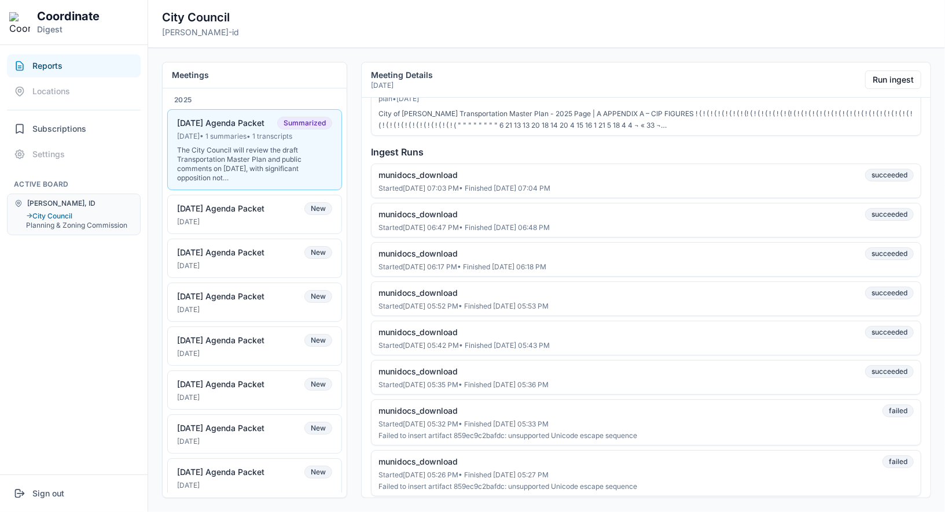
scroll to position [1959, 0]
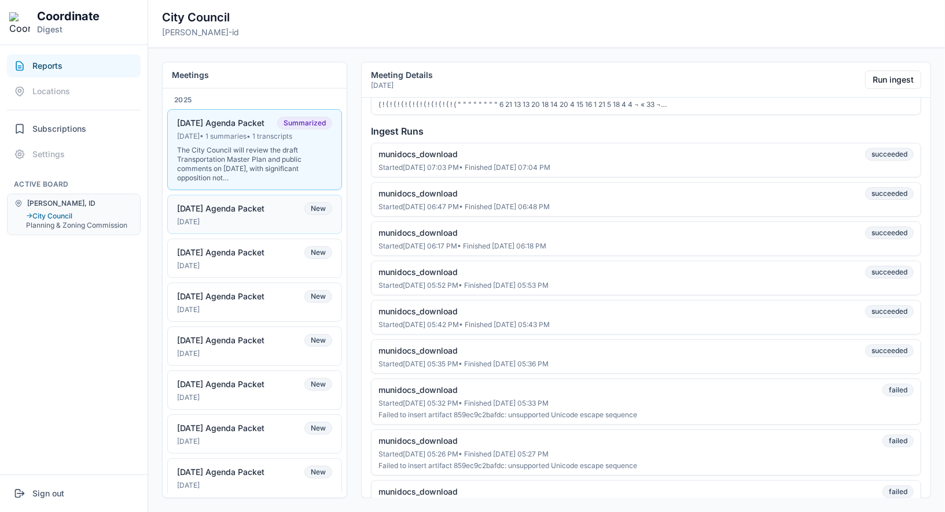
click at [285, 206] on div "[DATE] Agenda Packet New" at bounding box center [254, 208] width 155 height 13
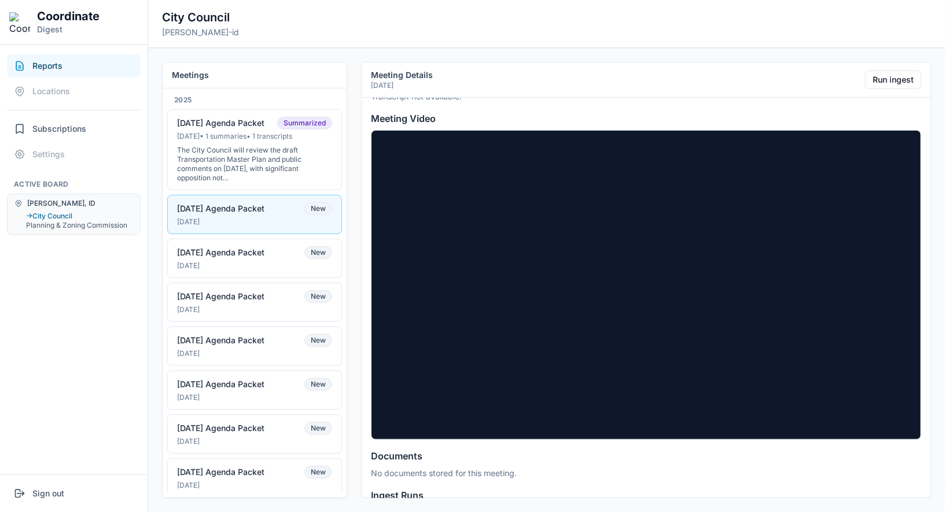
scroll to position [0, 0]
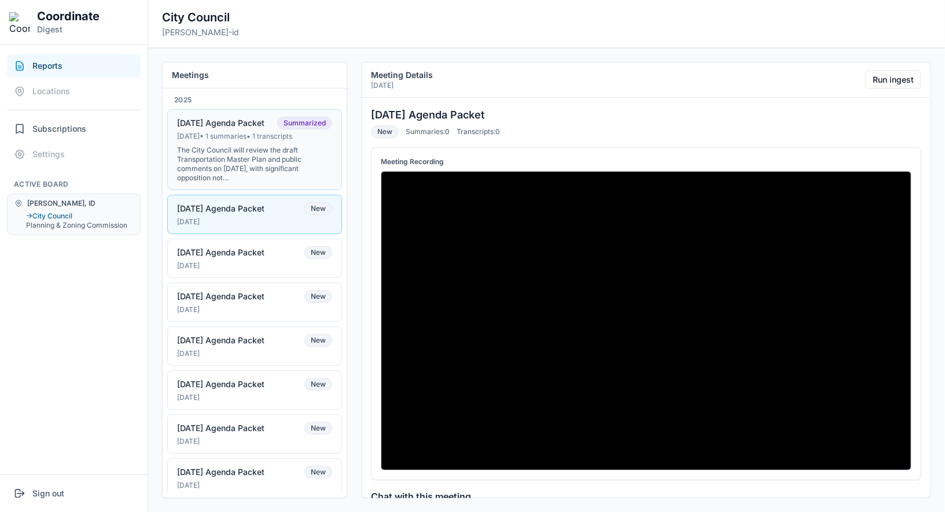
click at [273, 146] on div "The City Council will review the draft Transportation Master Plan and public co…" at bounding box center [254, 164] width 155 height 37
